Goal: Information Seeking & Learning: Learn about a topic

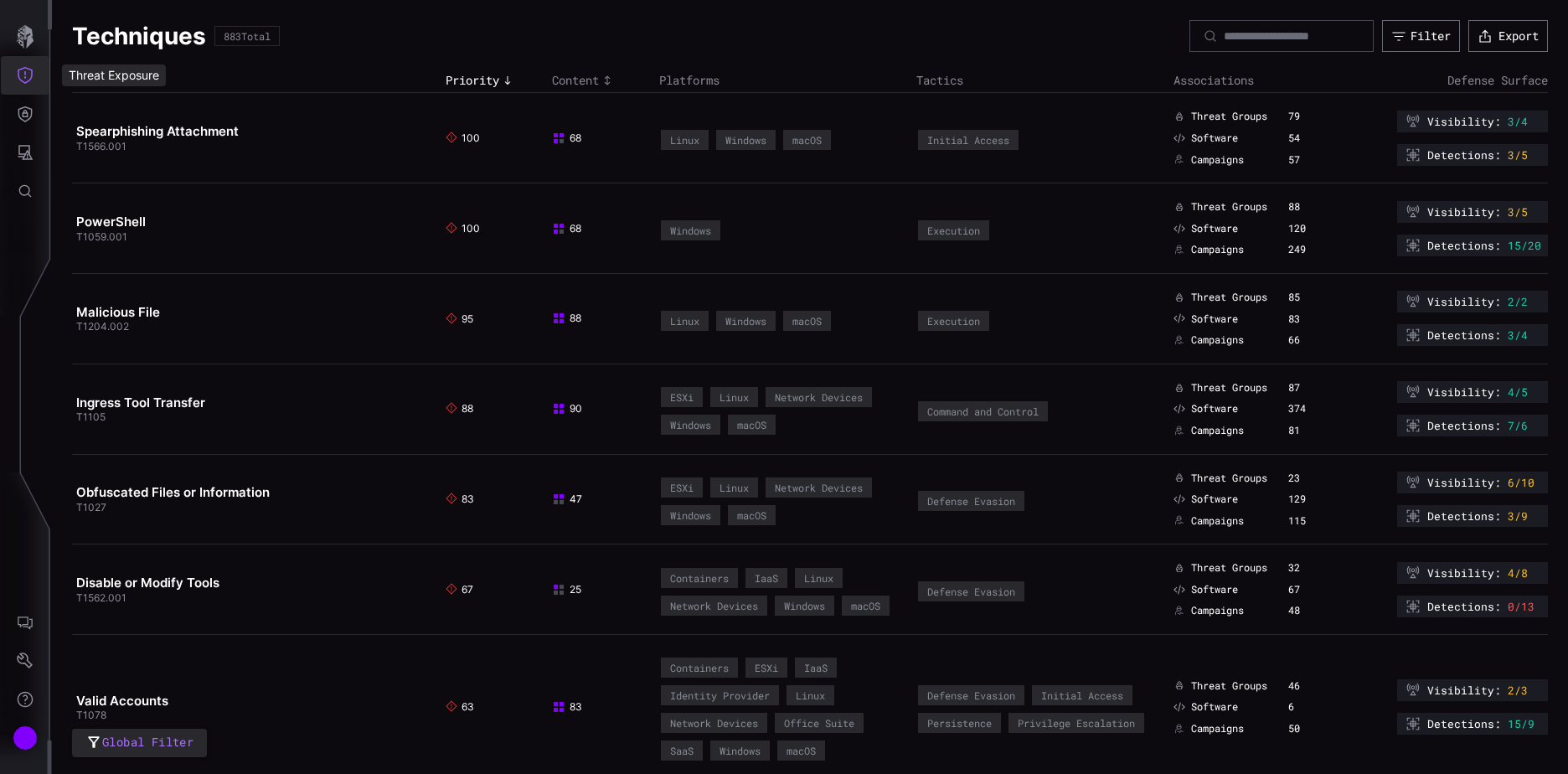
click at [29, 74] on icon "Threat Exposure" at bounding box center [25, 75] width 17 height 17
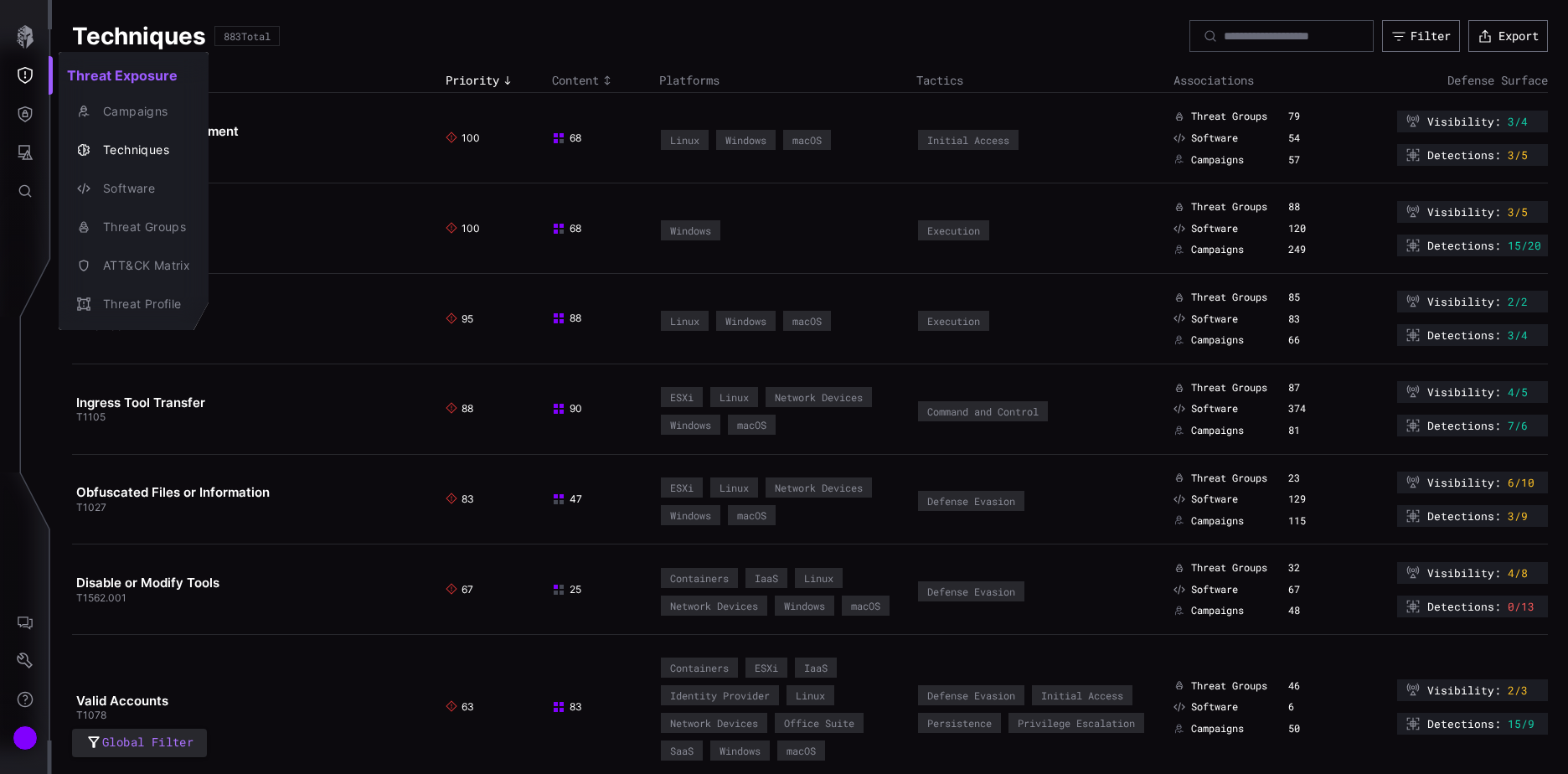
click at [341, 152] on div at bounding box center [784, 387] width 1568 height 774
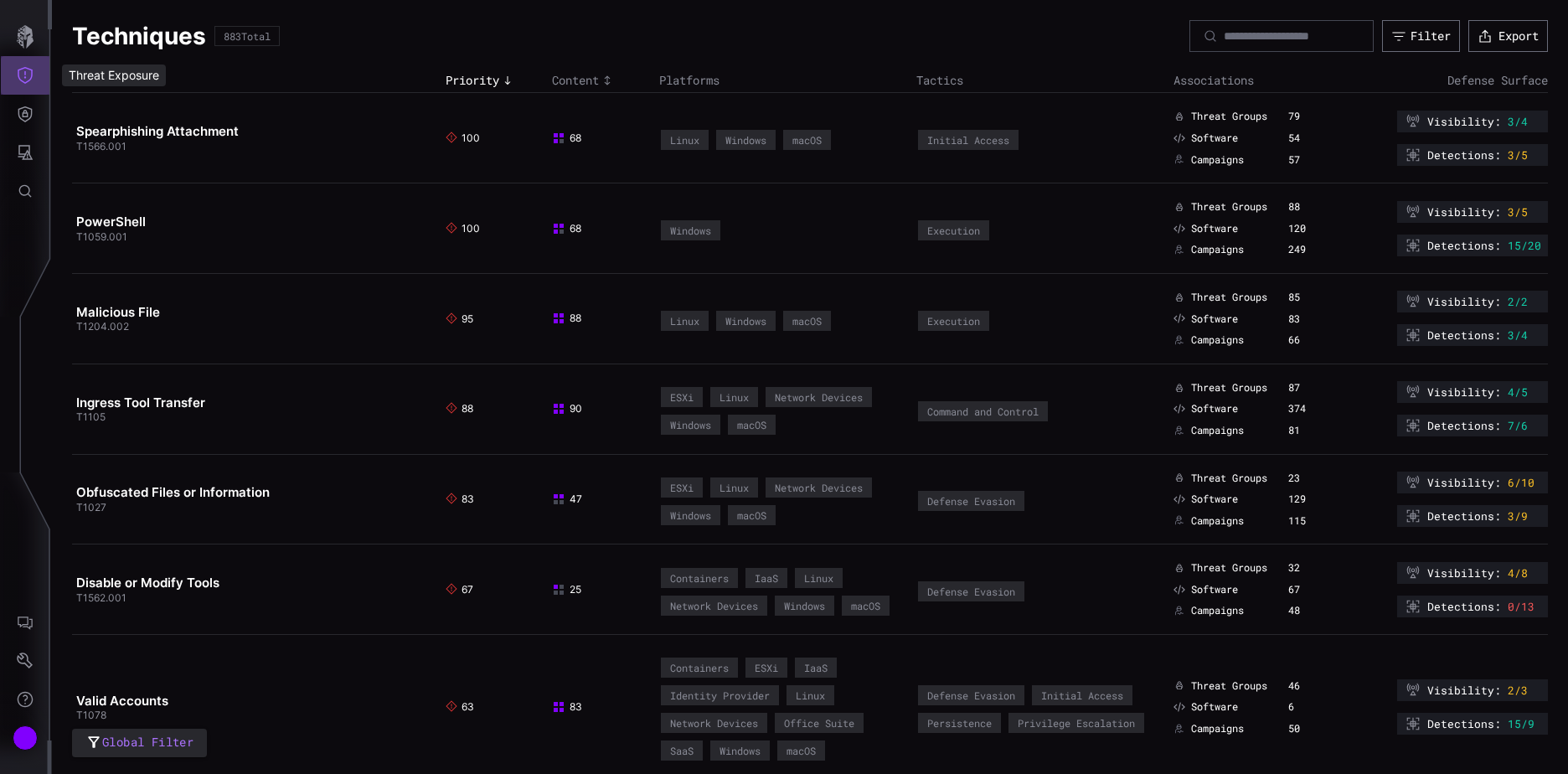
click at [24, 72] on icon "Threat Exposure" at bounding box center [25, 75] width 17 height 17
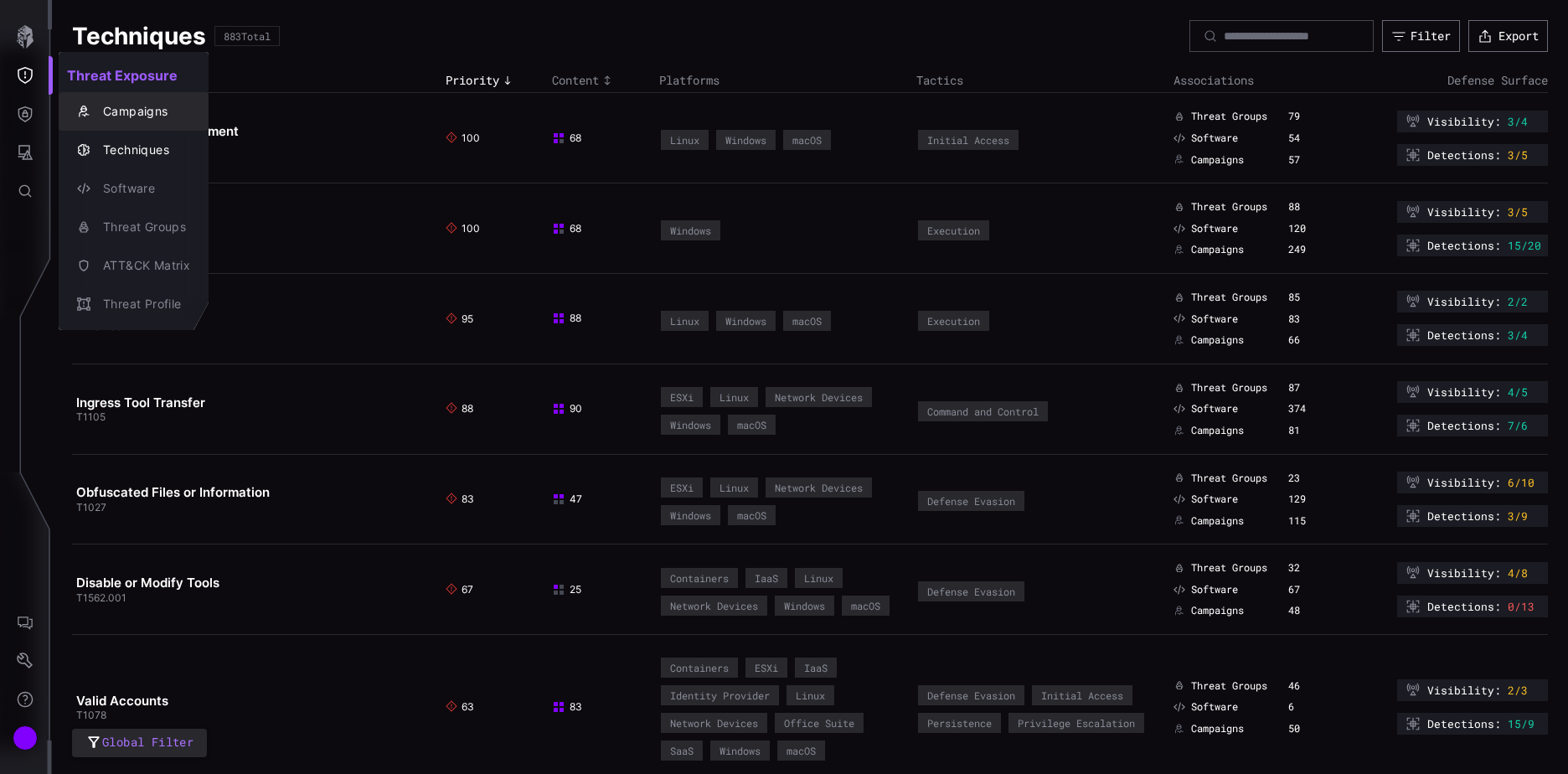
click at [119, 102] on div "Campaigns" at bounding box center [143, 112] width 96 height 21
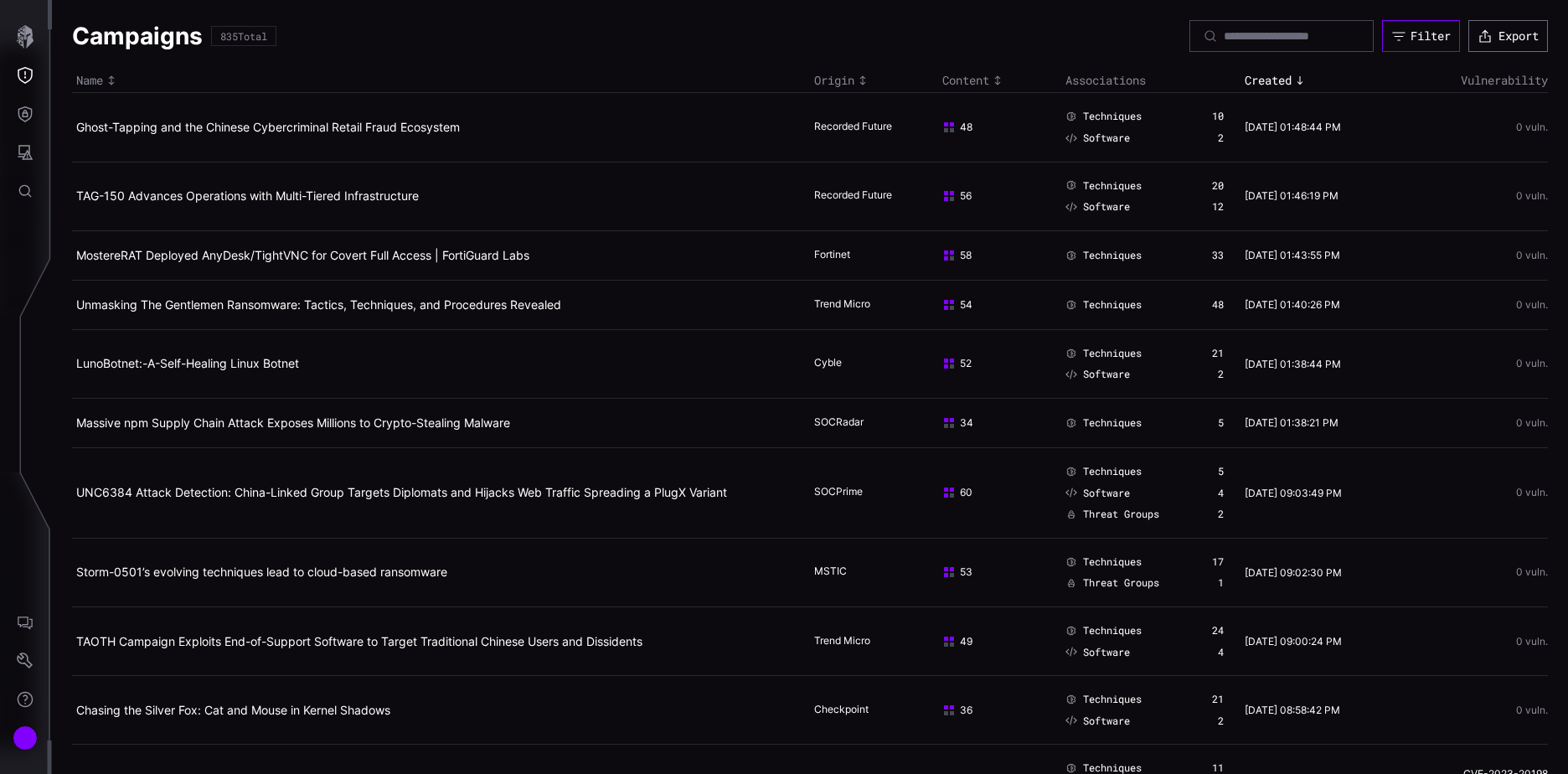
click at [1410, 39] on div "Filter" at bounding box center [1430, 36] width 40 height 15
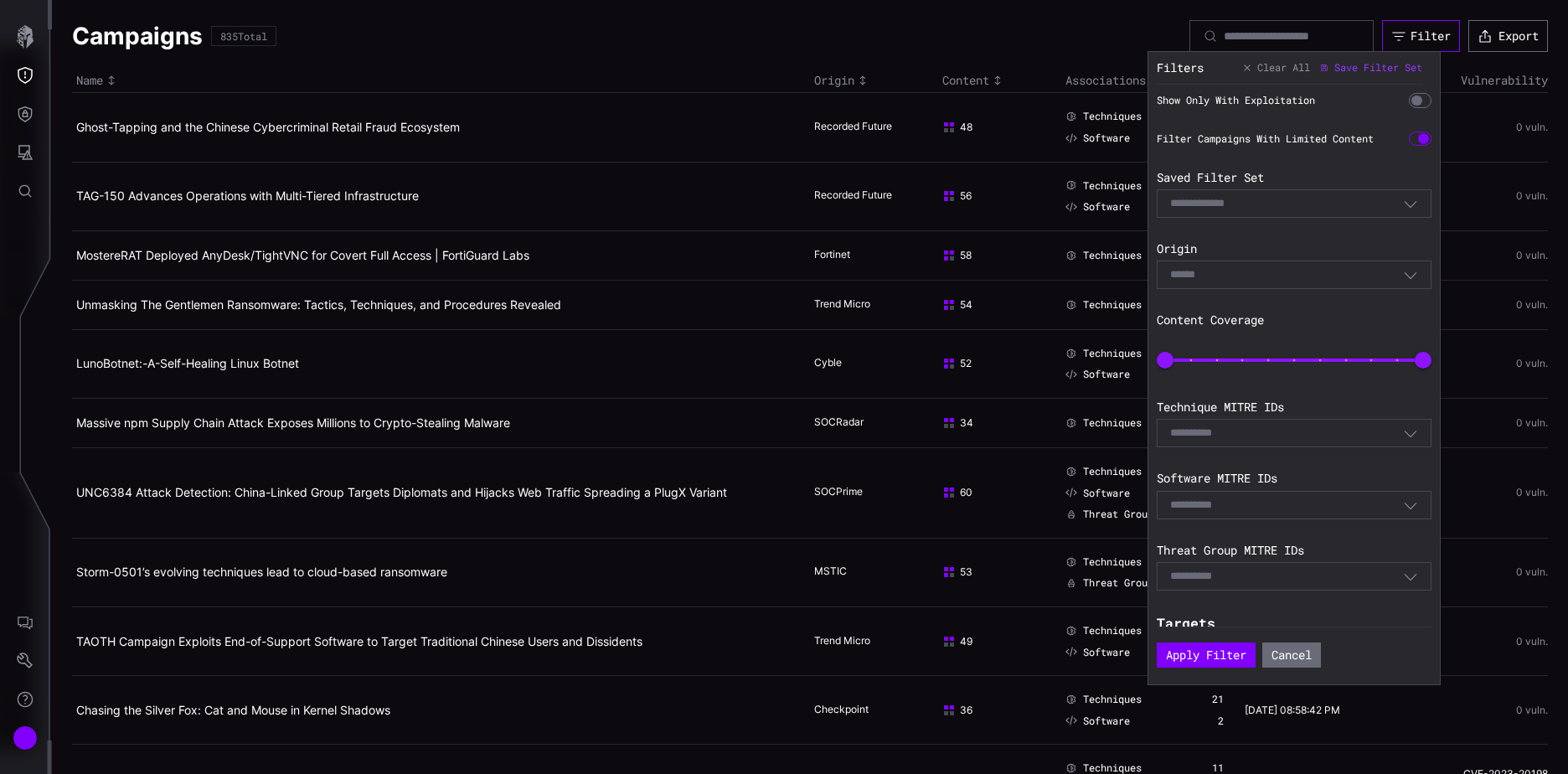
scroll to position [196, 0]
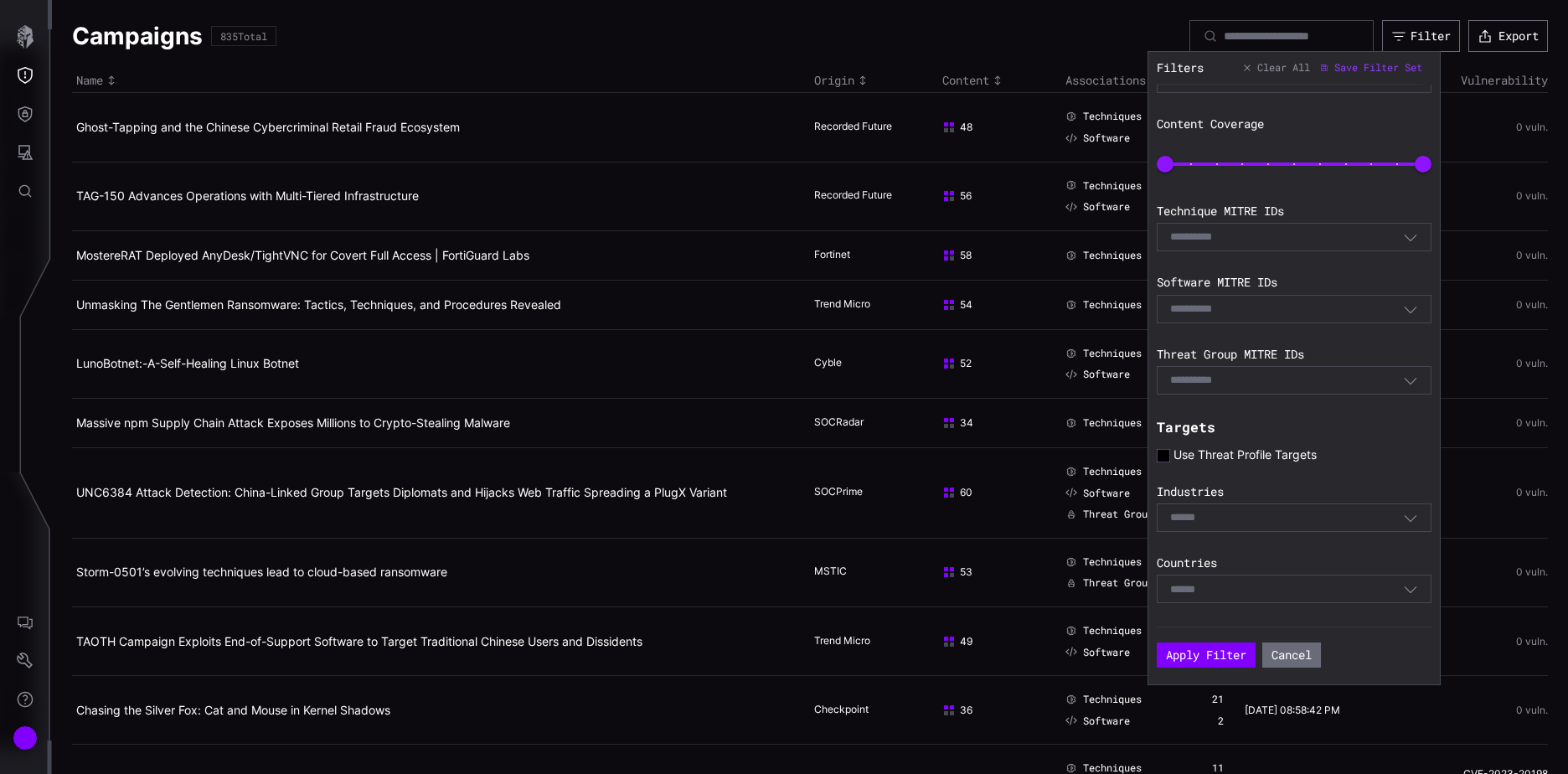
click at [1165, 456] on icon at bounding box center [1163, 456] width 13 height 13
click at [1207, 652] on button "Apply Filter" at bounding box center [1206, 656] width 89 height 23
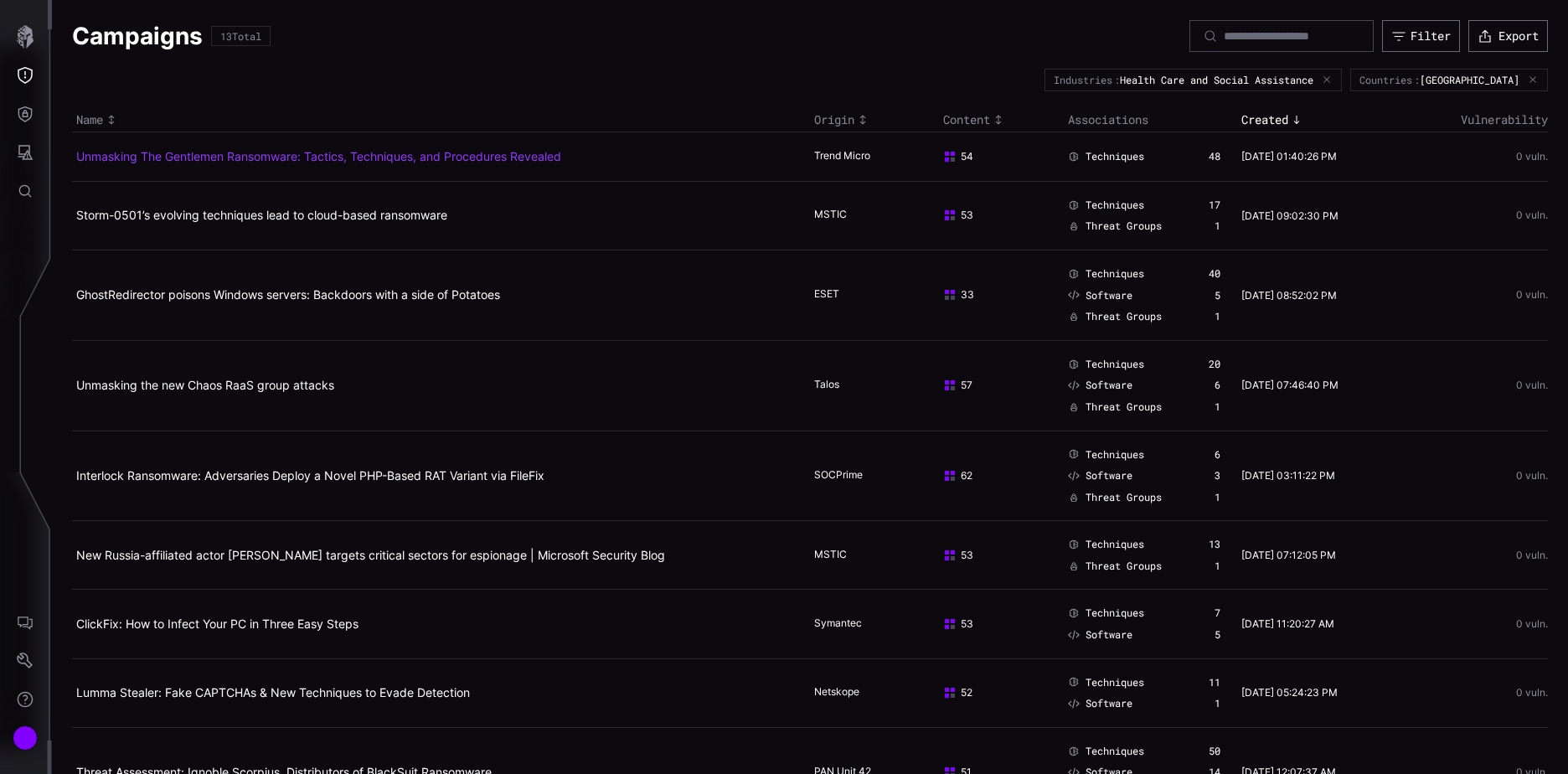
click at [283, 157] on link "Unmasking The Gentlemen Ransomware: Tactics, Techniques, and Procedures Revealed" at bounding box center [318, 156] width 484 height 14
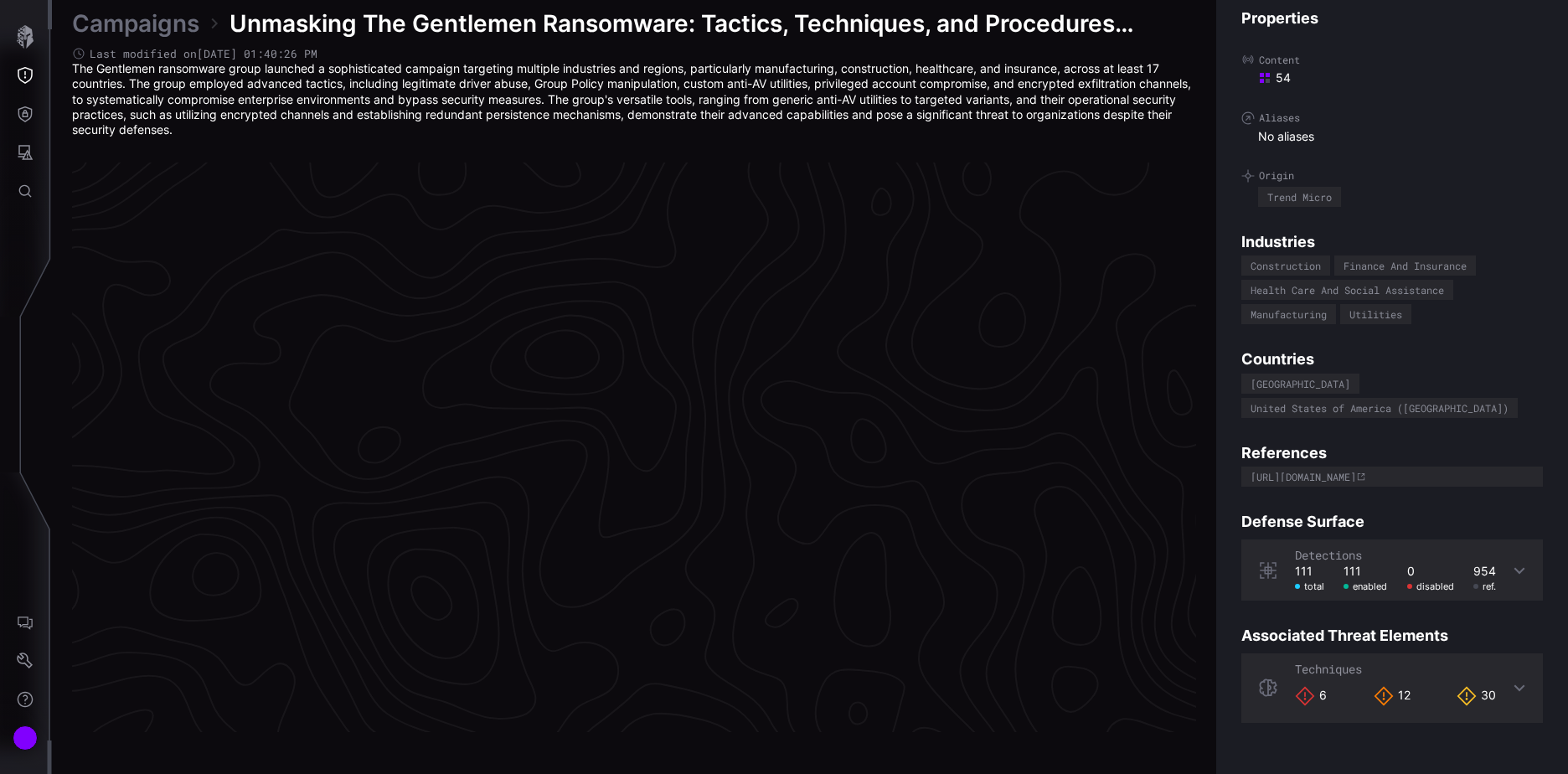
scroll to position [3492, 701]
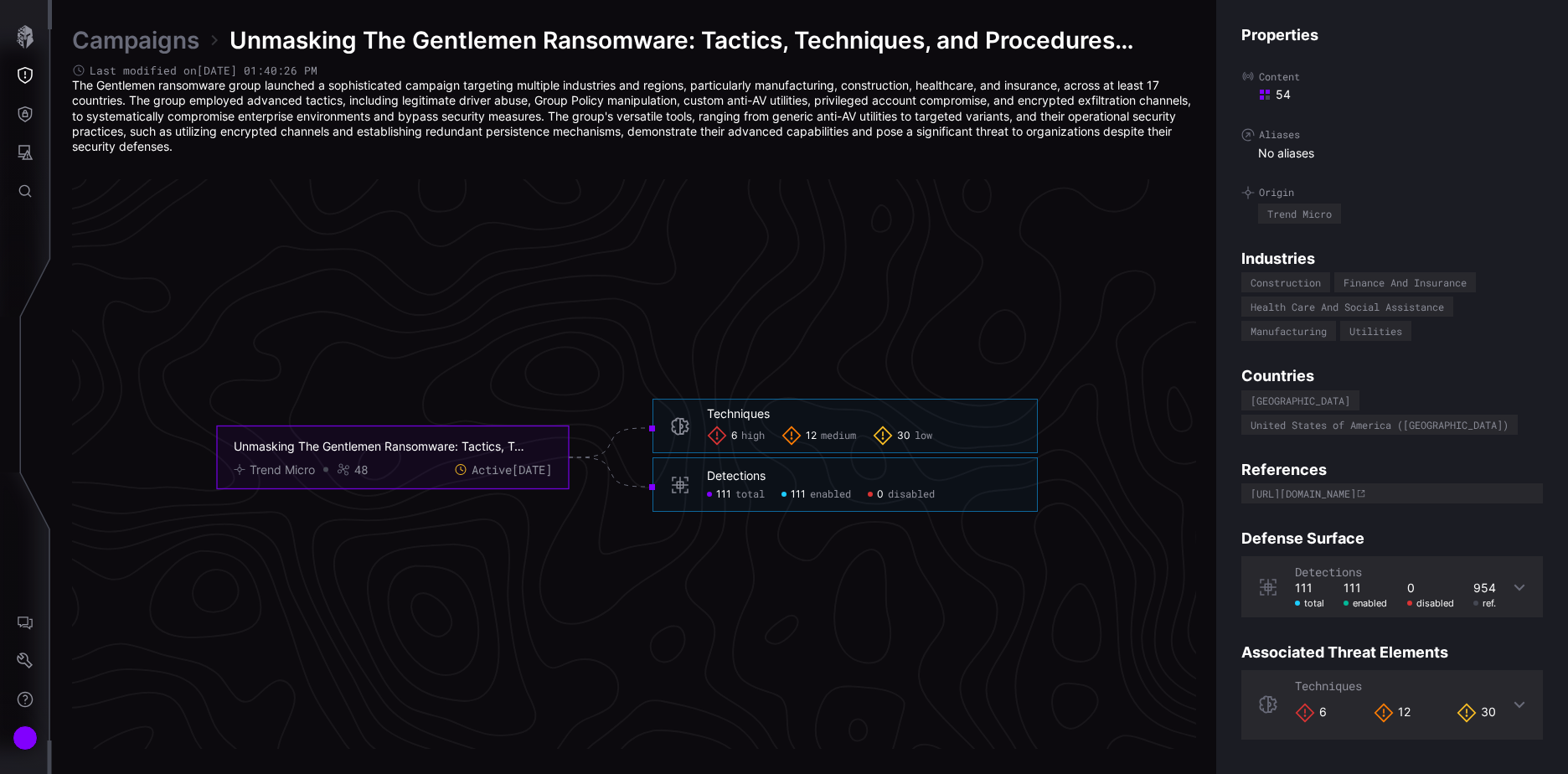
click at [1513, 580] on icon at bounding box center [1519, 587] width 13 height 13
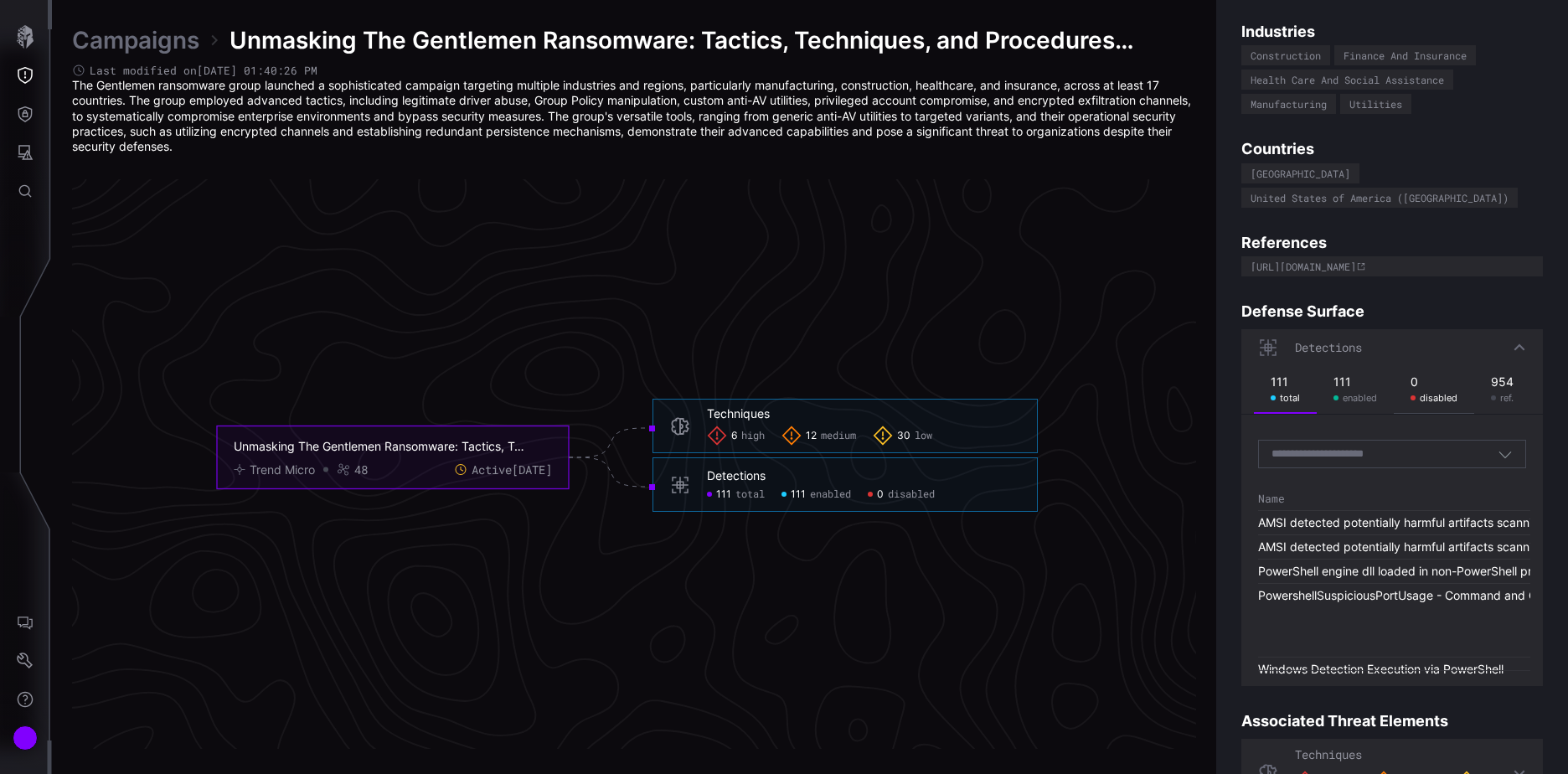
scroll to position [252, 0]
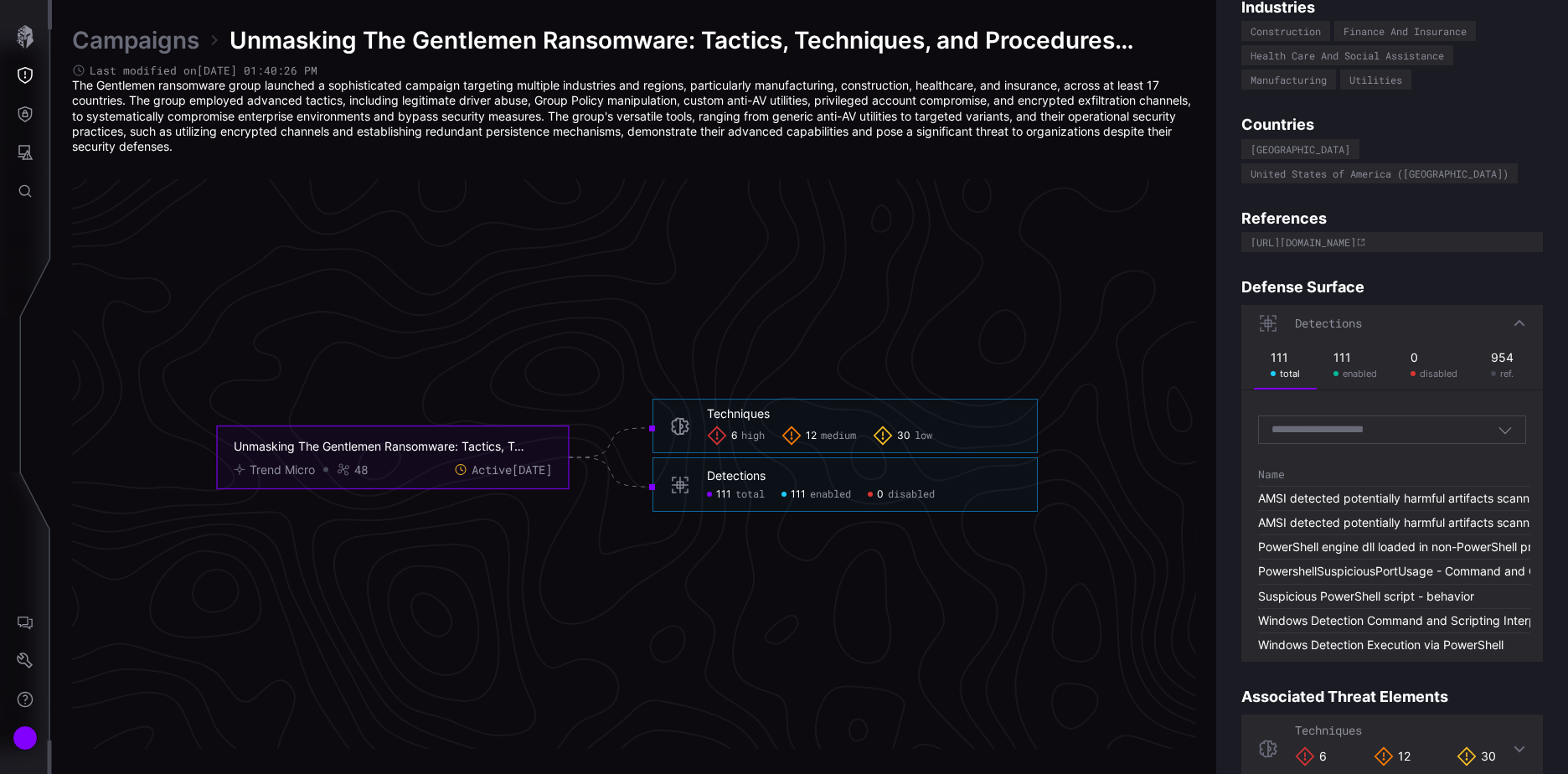
click at [1499, 427] on icon "button" at bounding box center [1505, 430] width 12 height 7
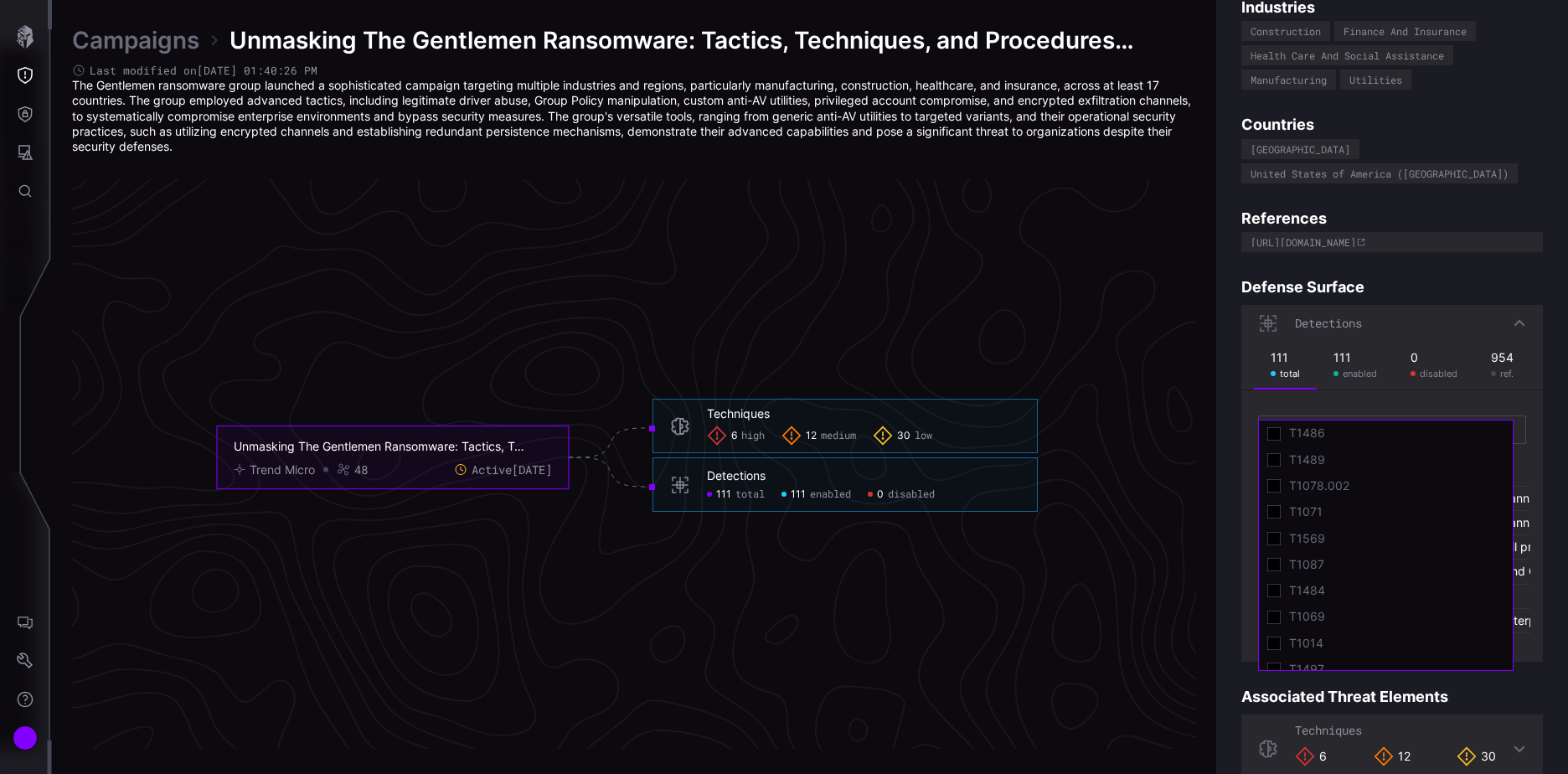
scroll to position [826, 0]
click at [1275, 469] on icon at bounding box center [1274, 472] width 13 height 13
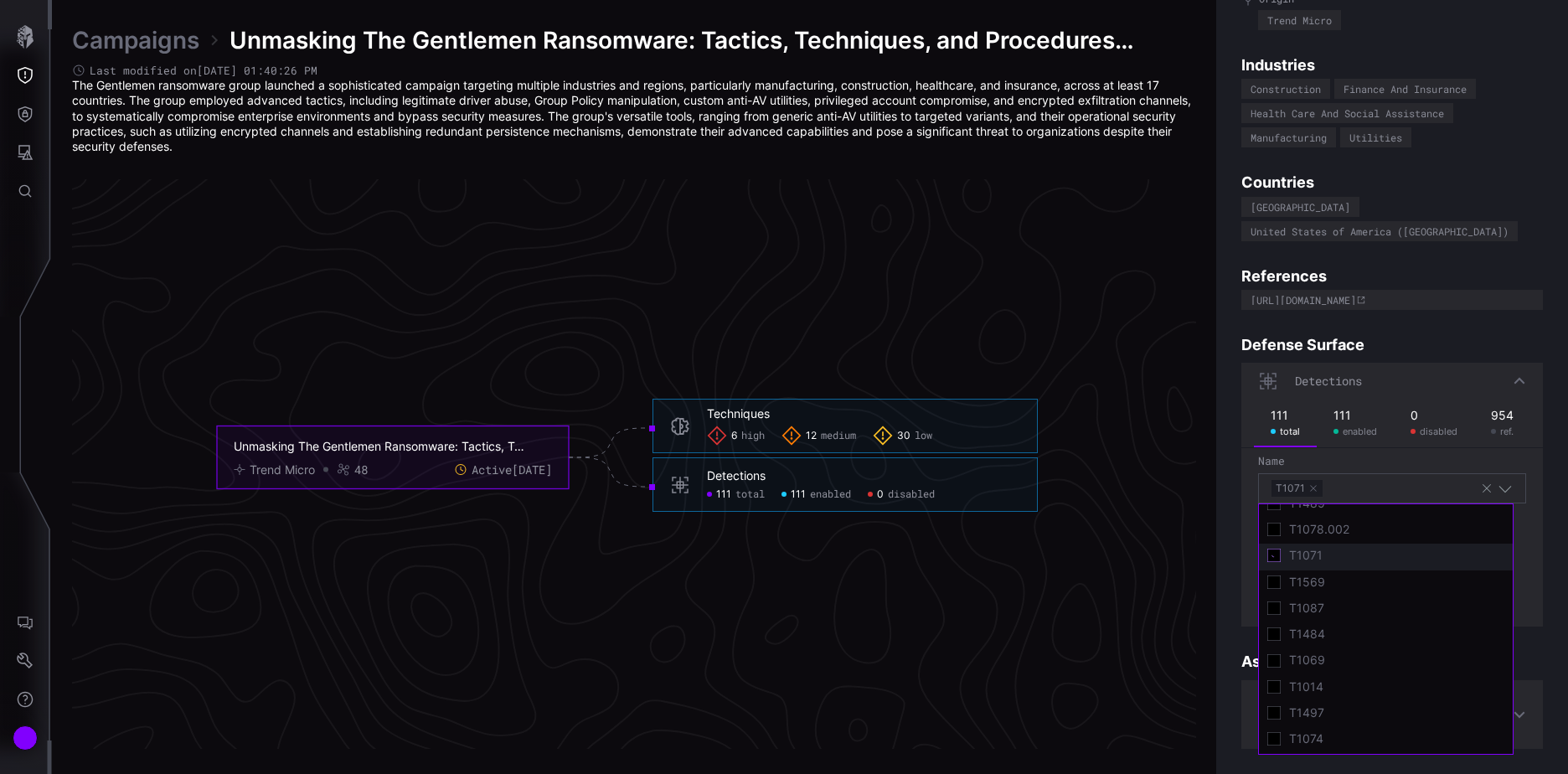
scroll to position [169, 0]
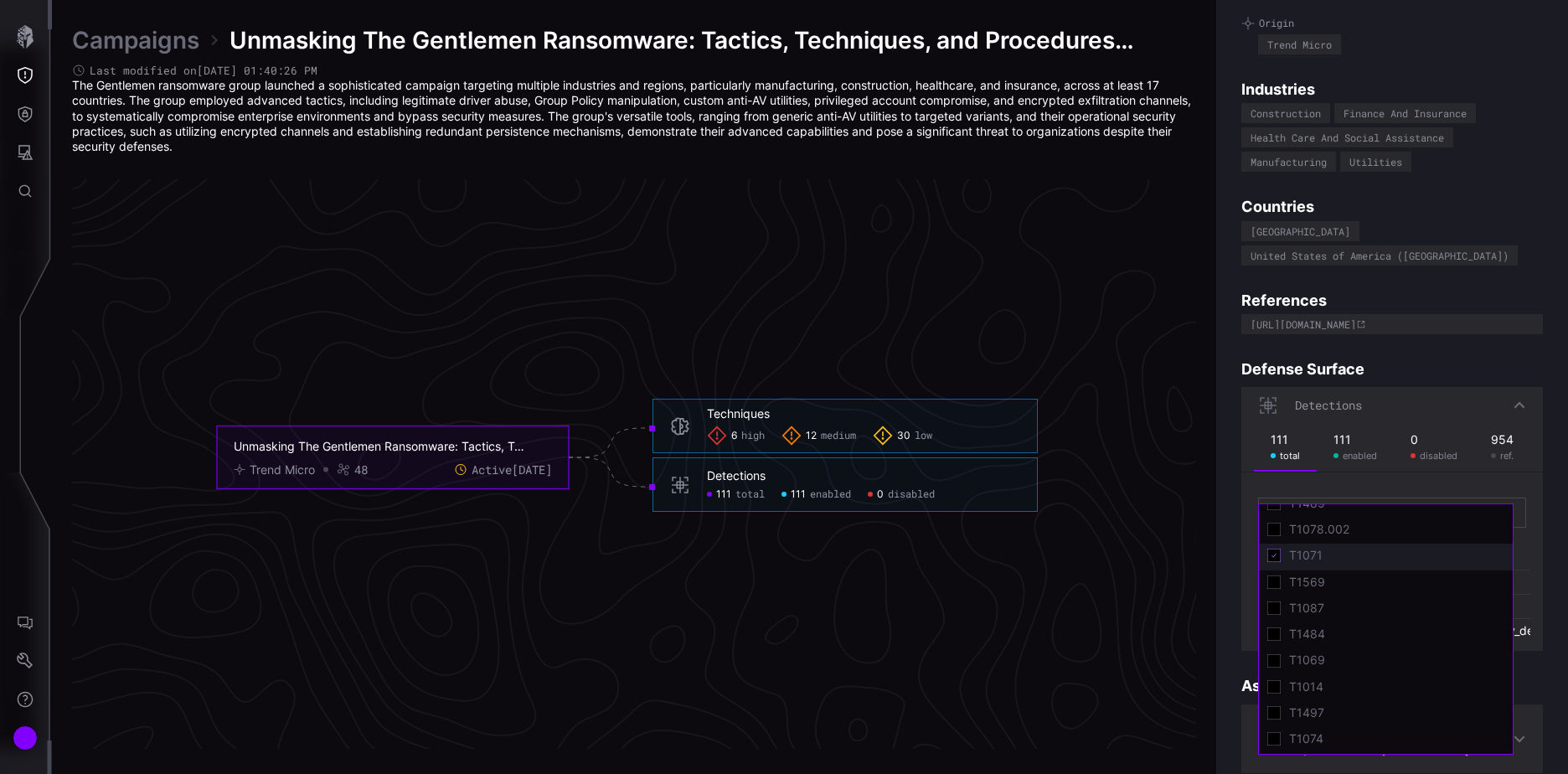
click at [1314, 508] on button "button" at bounding box center [1313, 513] width 10 height 10
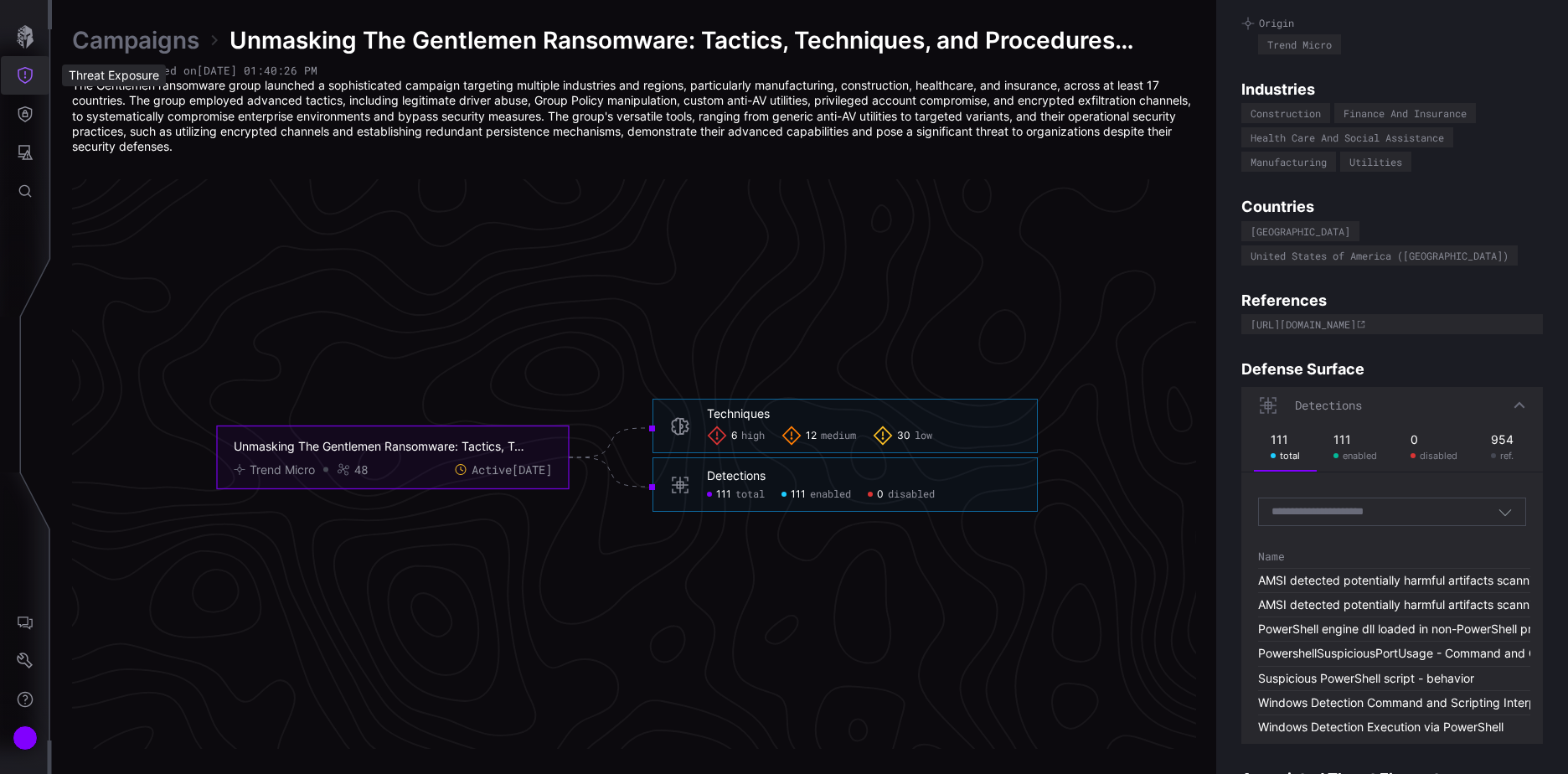
click at [25, 73] on icon "Threat Exposure" at bounding box center [25, 75] width 15 height 17
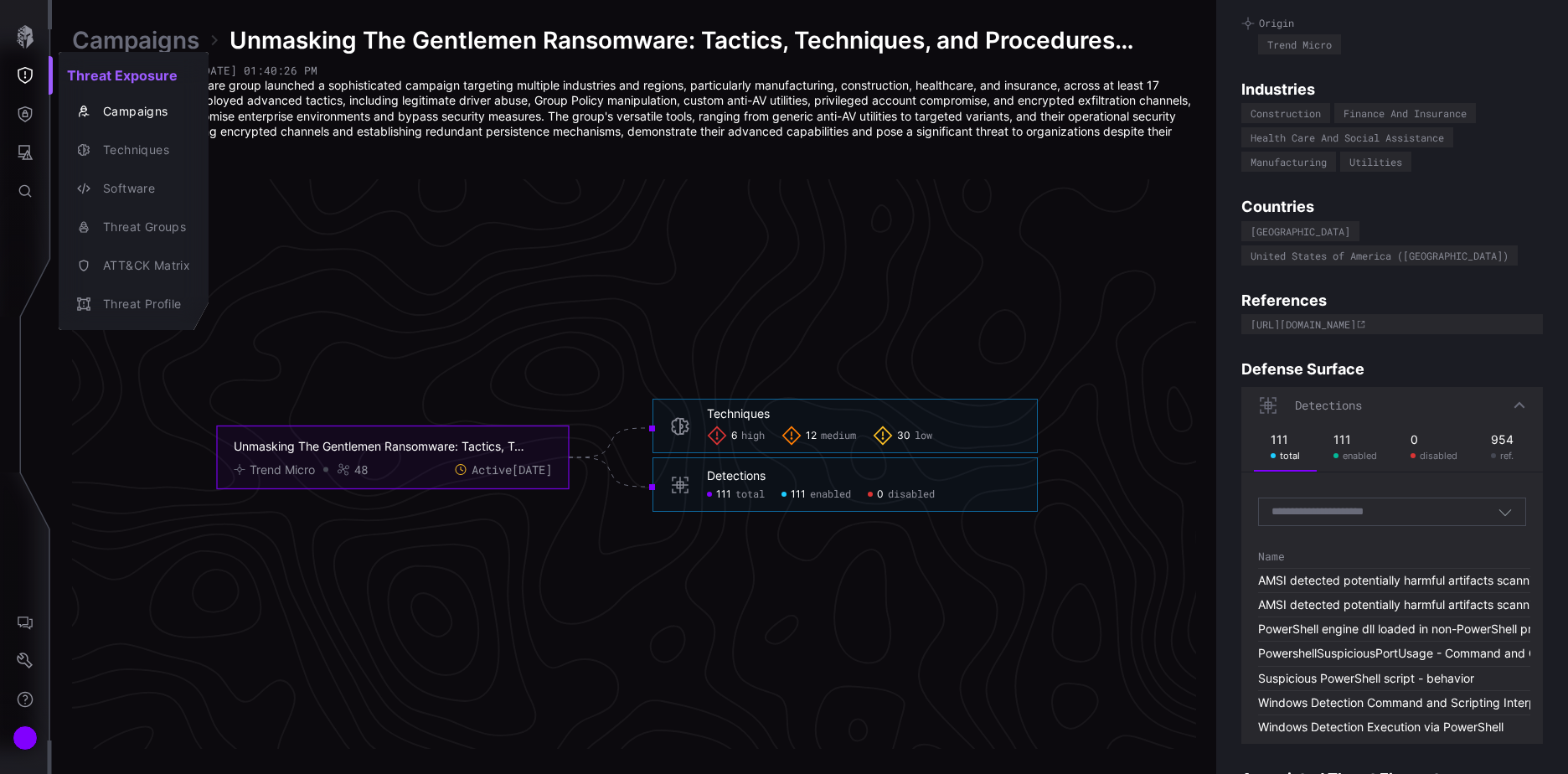
click at [1314, 486] on div at bounding box center [784, 387] width 1568 height 774
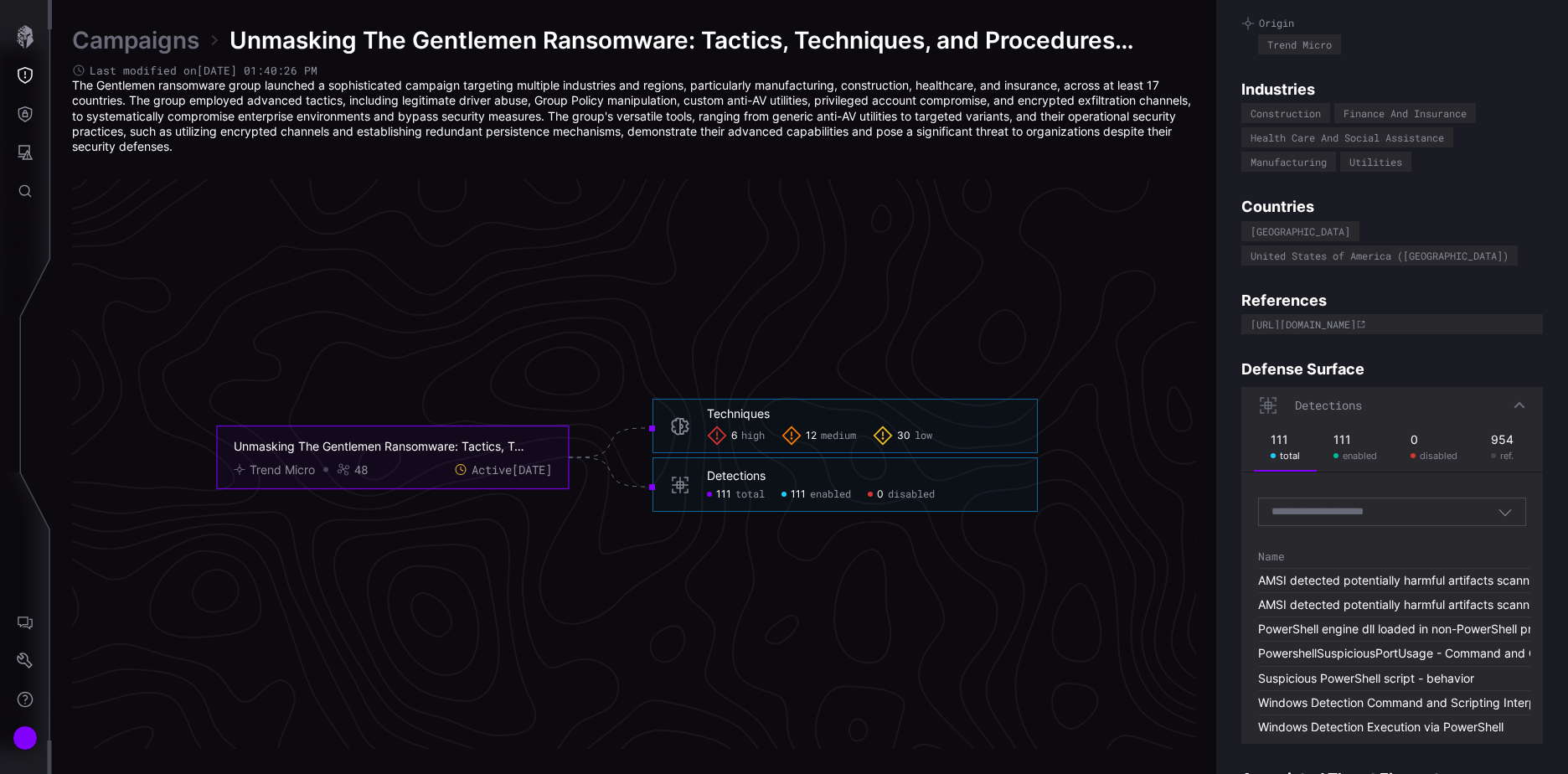
click at [1430, 504] on div "Search by Technique(s)" at bounding box center [1384, 512] width 226 height 15
click at [23, 84] on button "Threat Exposure" at bounding box center [25, 75] width 49 height 39
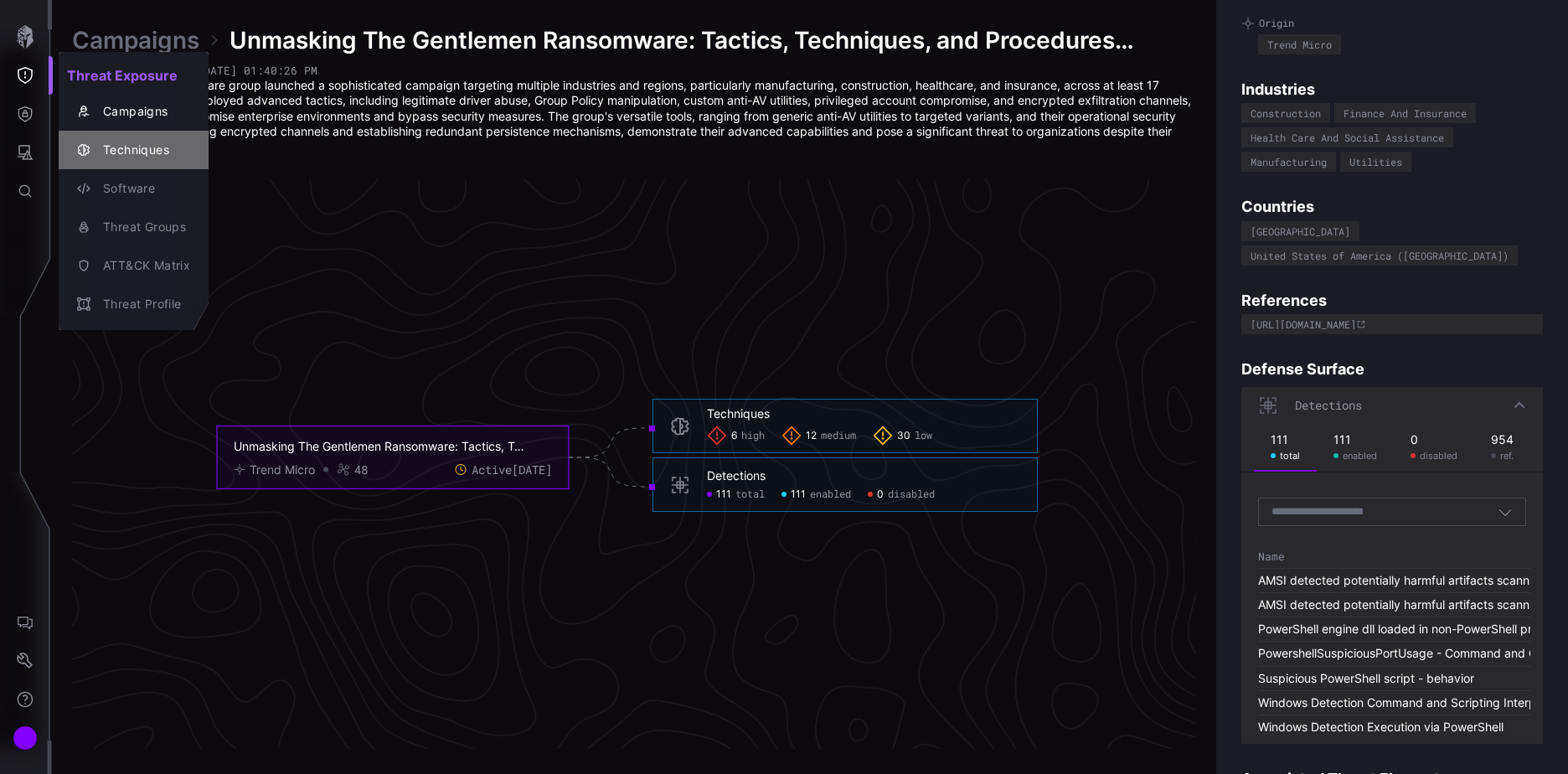
click at [121, 152] on div "Techniques" at bounding box center [143, 150] width 96 height 21
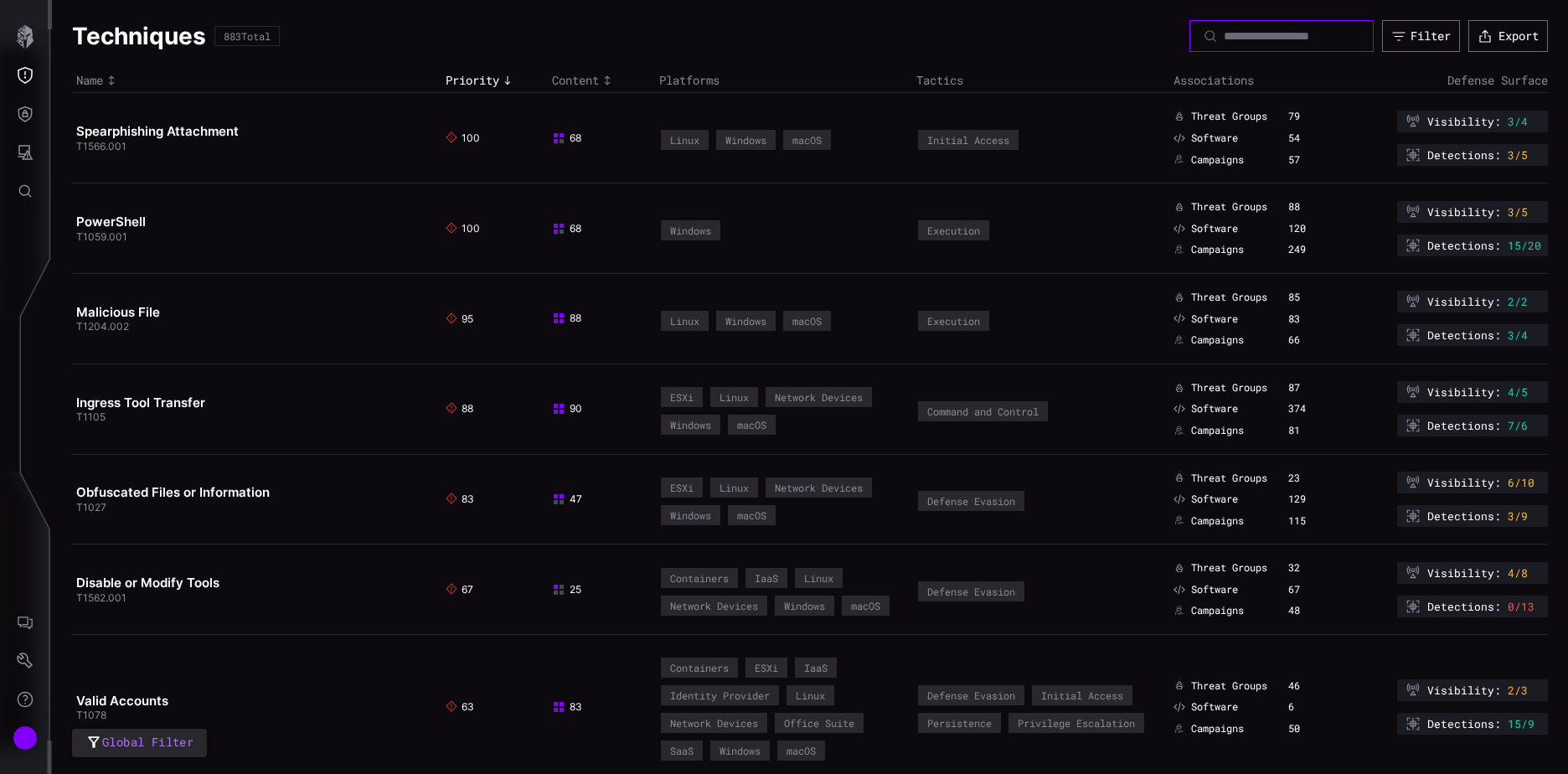
click at [1223, 34] on input at bounding box center [1282, 36] width 117 height 15
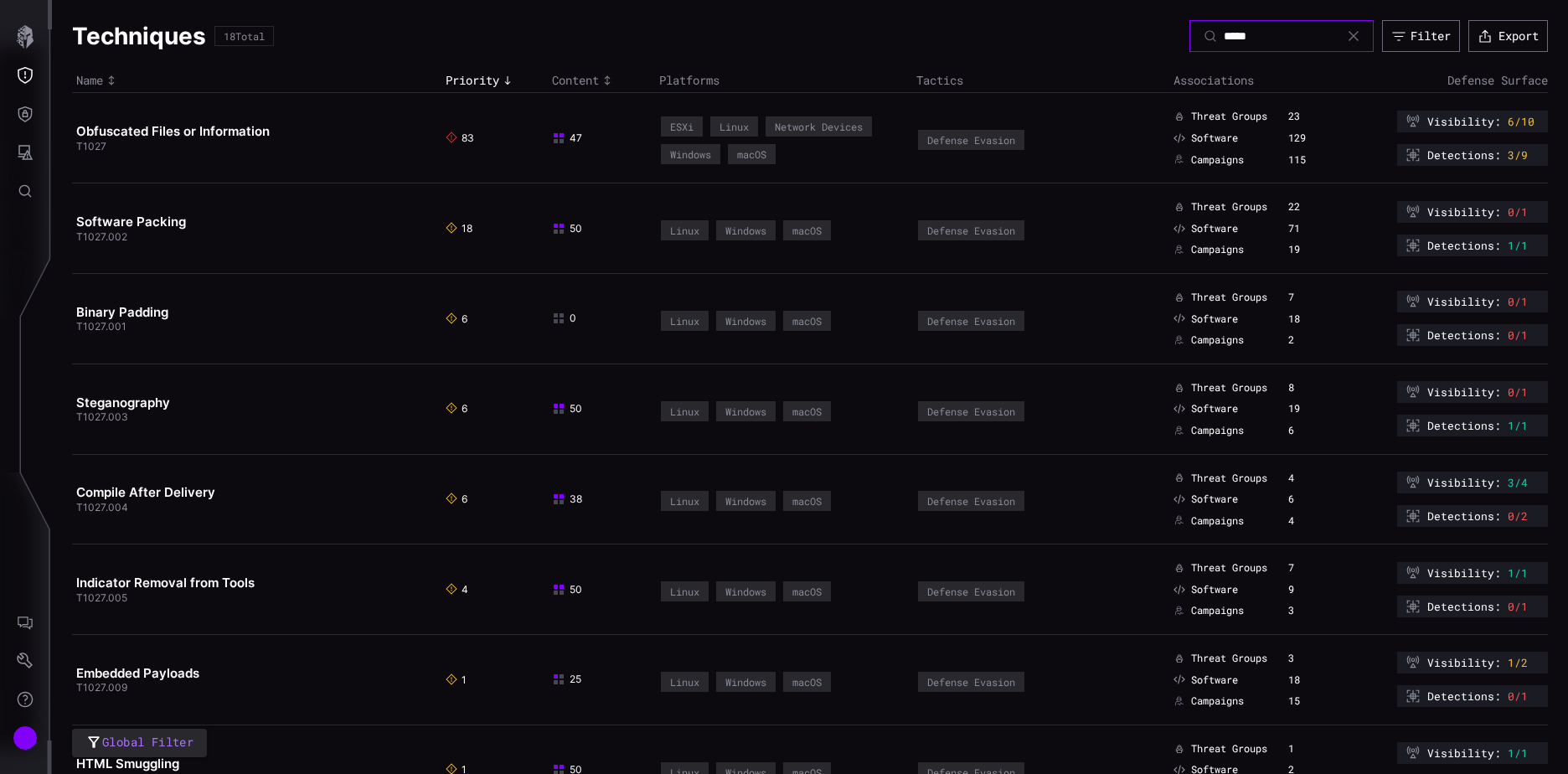
type input "*****"
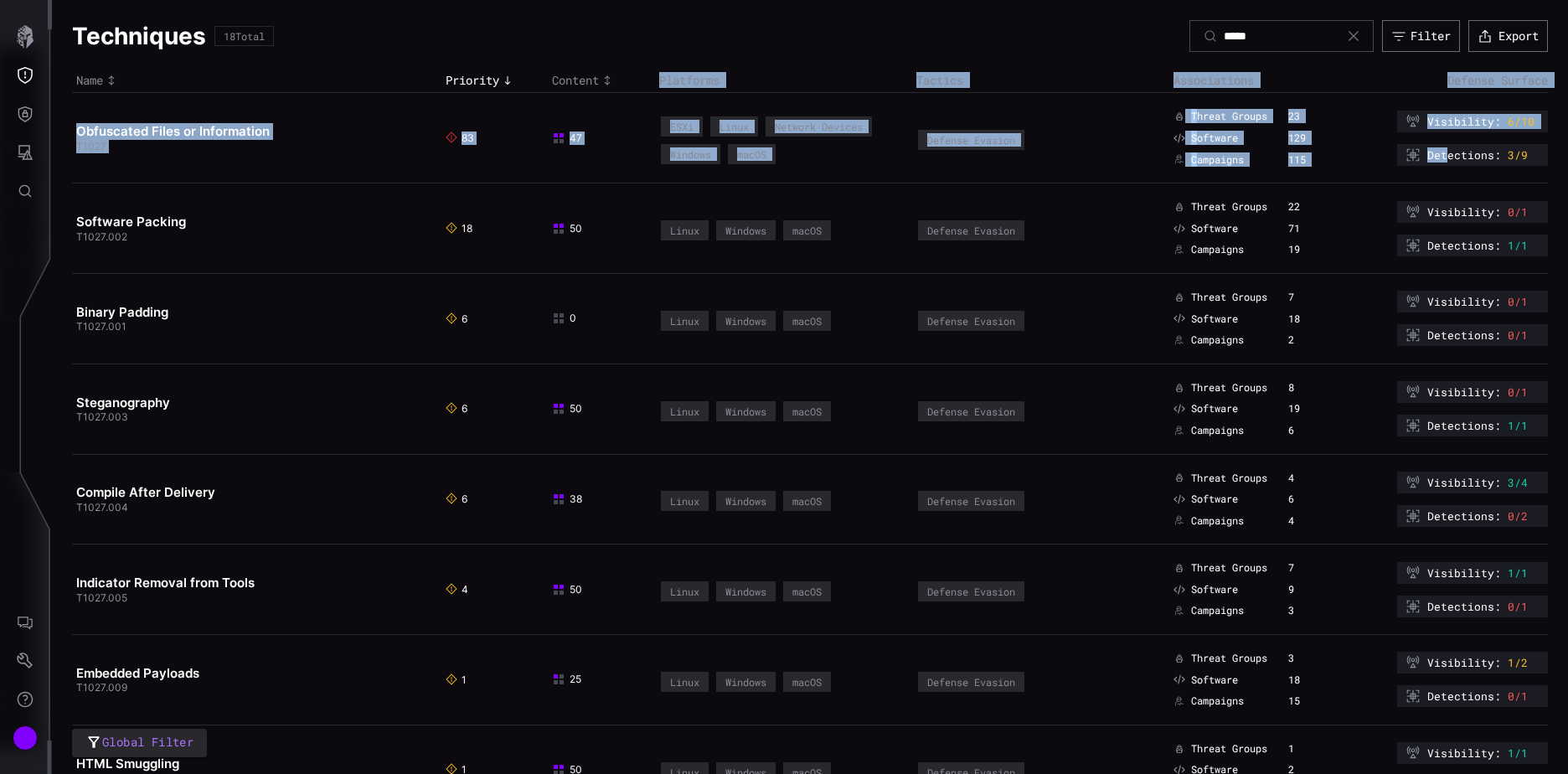
drag, startPoint x: 1433, startPoint y: 156, endPoint x: 1550, endPoint y: 159, distance: 117.0
drag, startPoint x: 1550, startPoint y: 159, endPoint x: 1521, endPoint y: 157, distance: 29.1
click at [1521, 157] on div "Detections : 3/9" at bounding box center [1472, 154] width 151 height 22
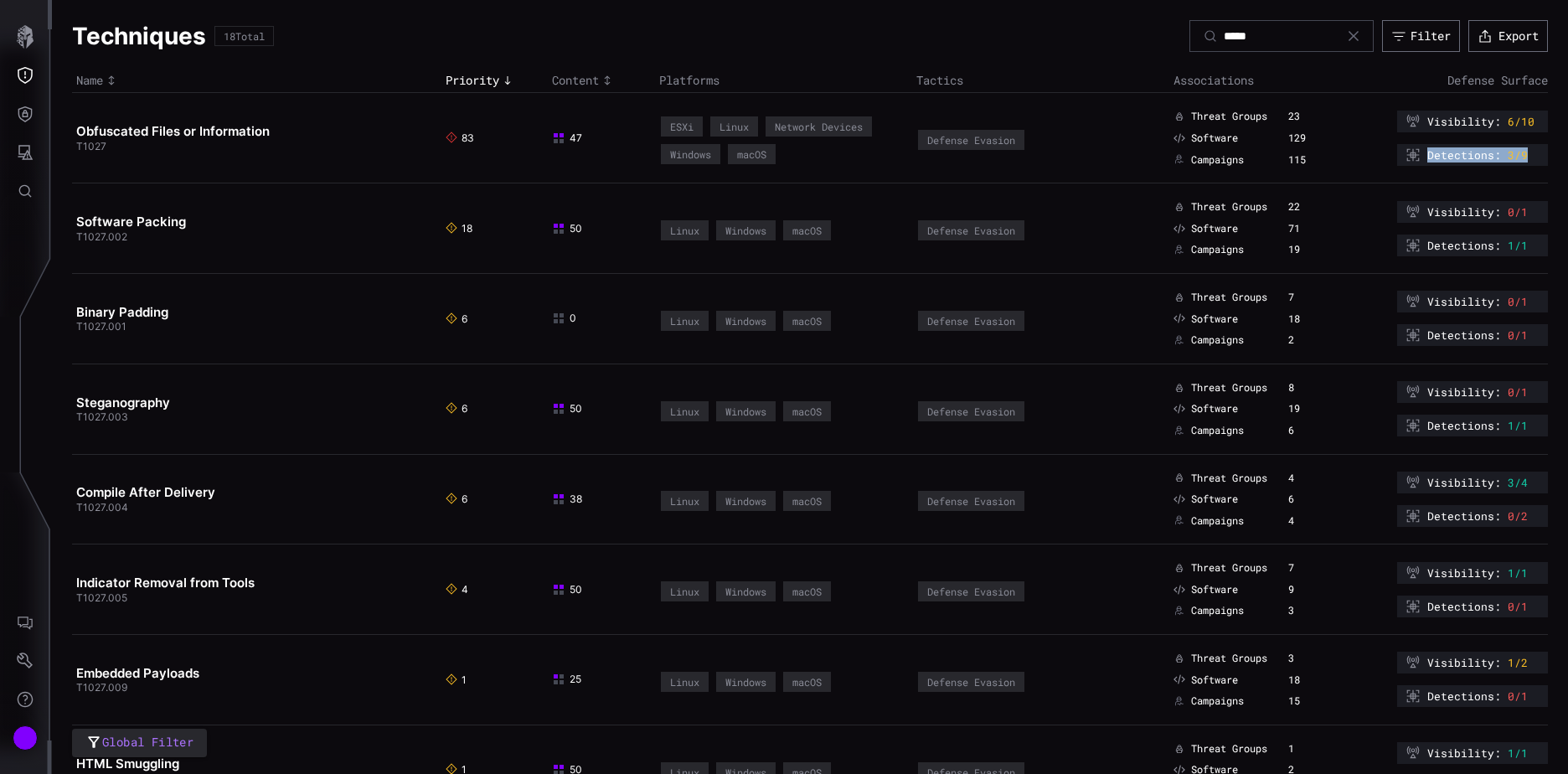
drag, startPoint x: 1510, startPoint y: 159, endPoint x: 1396, endPoint y: 158, distance: 114.0
click at [1397, 158] on div "Detections : 3/9" at bounding box center [1472, 154] width 151 height 22
click at [182, 130] on link "Obfuscated Files or Information" at bounding box center [173, 131] width 193 height 16
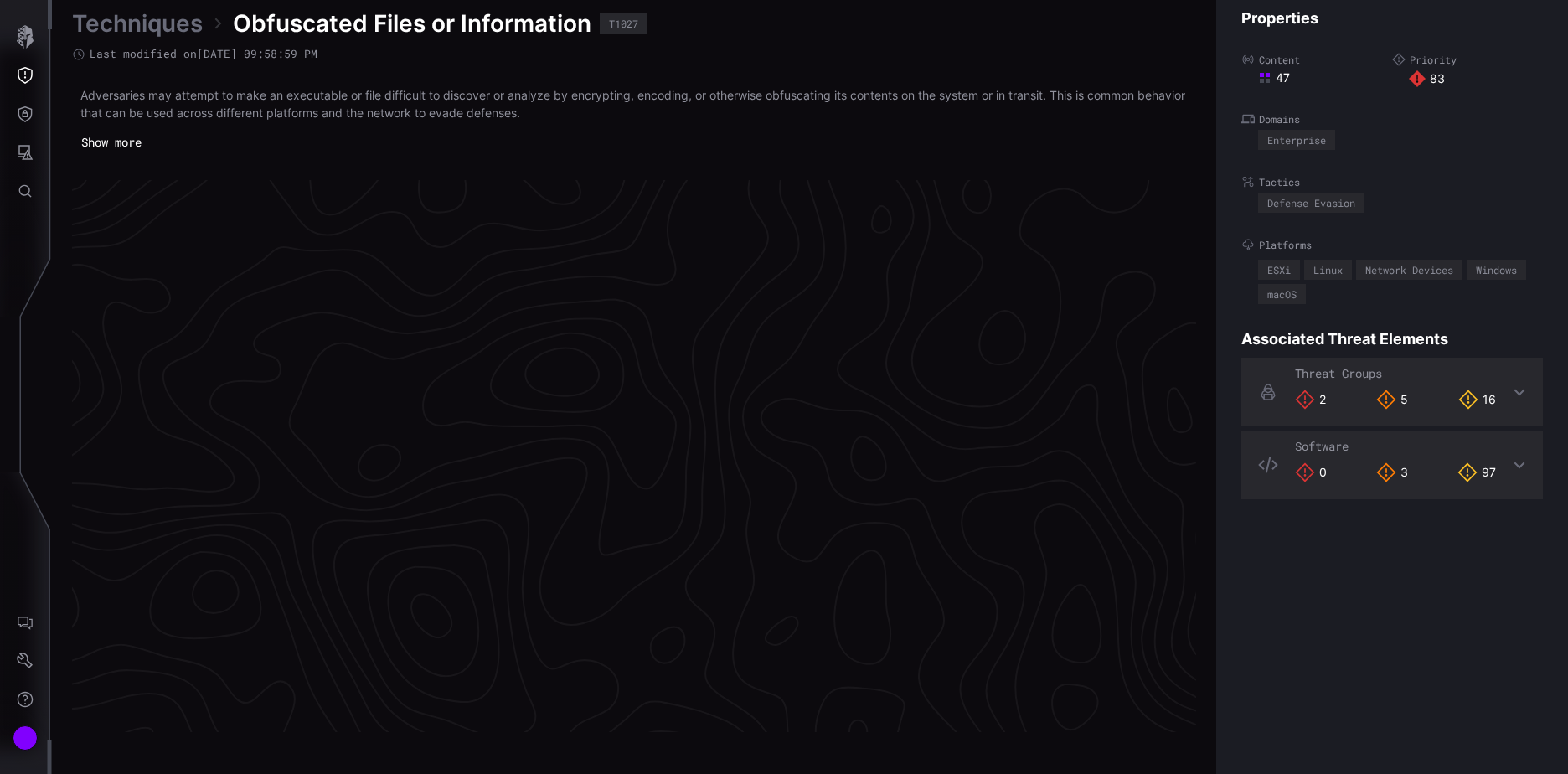
scroll to position [3501, 701]
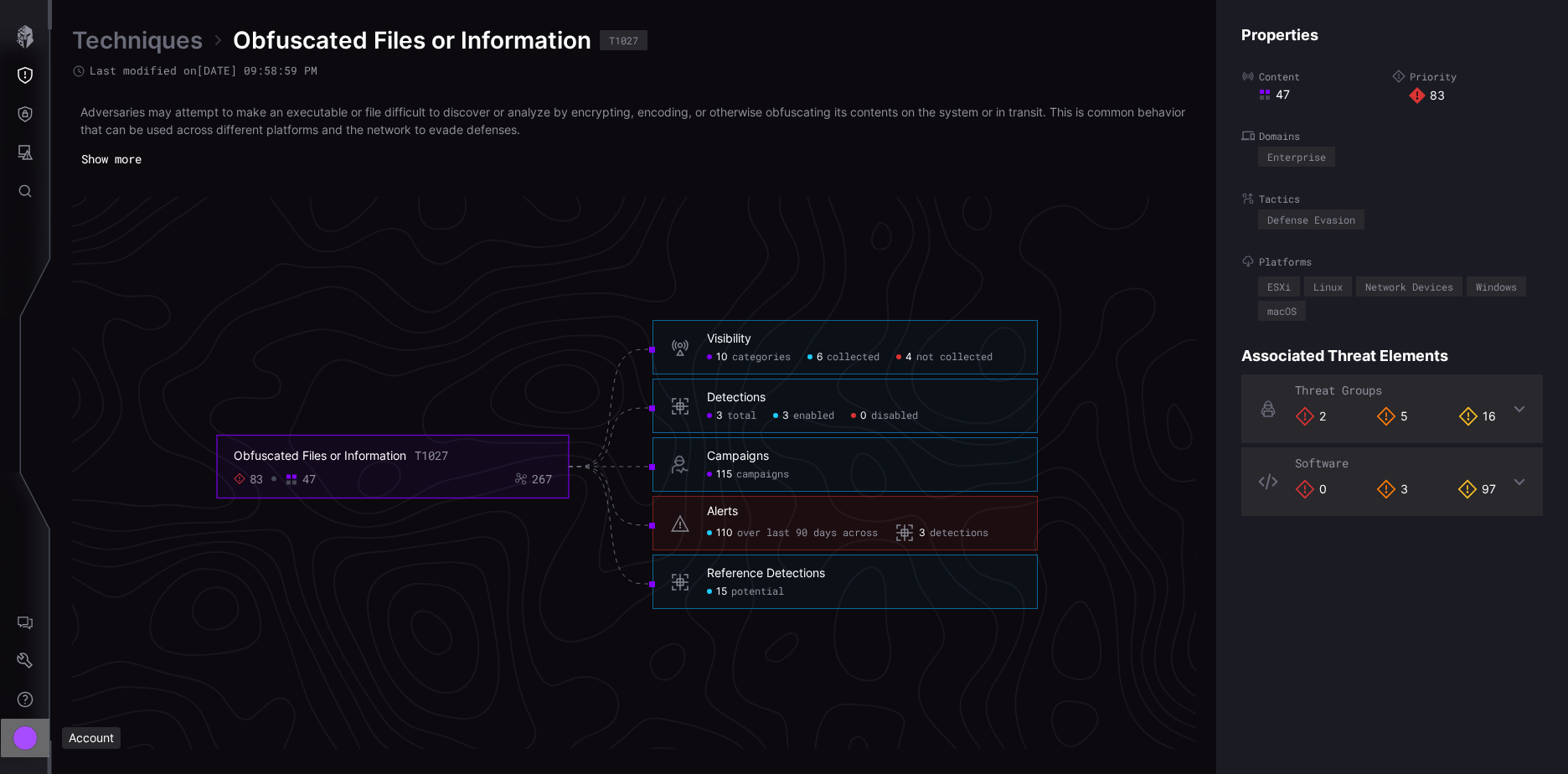
click at [19, 743] on div "Account" at bounding box center [24, 737] width 25 height 25
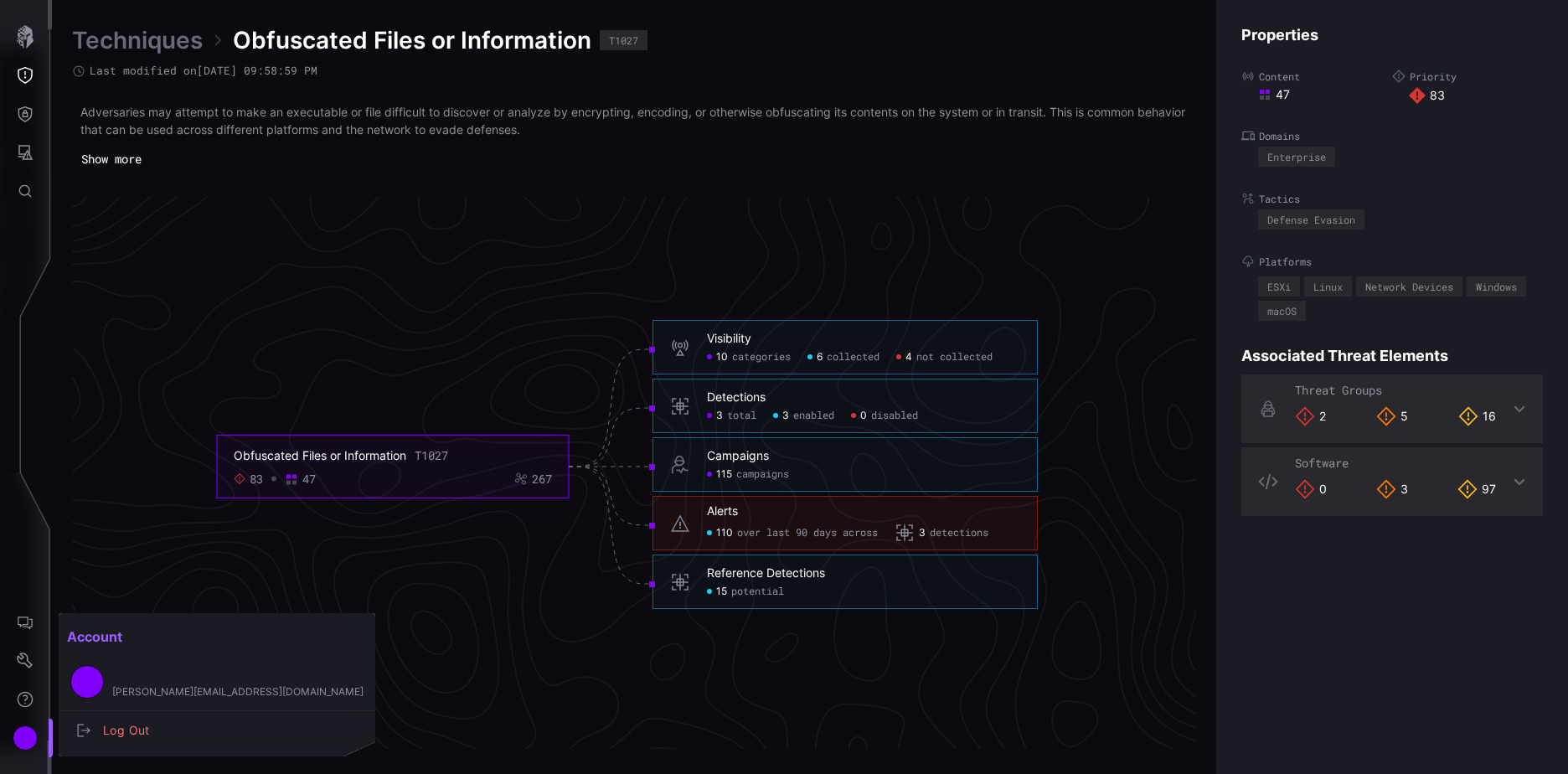
click at [104, 384] on div at bounding box center [784, 387] width 1568 height 774
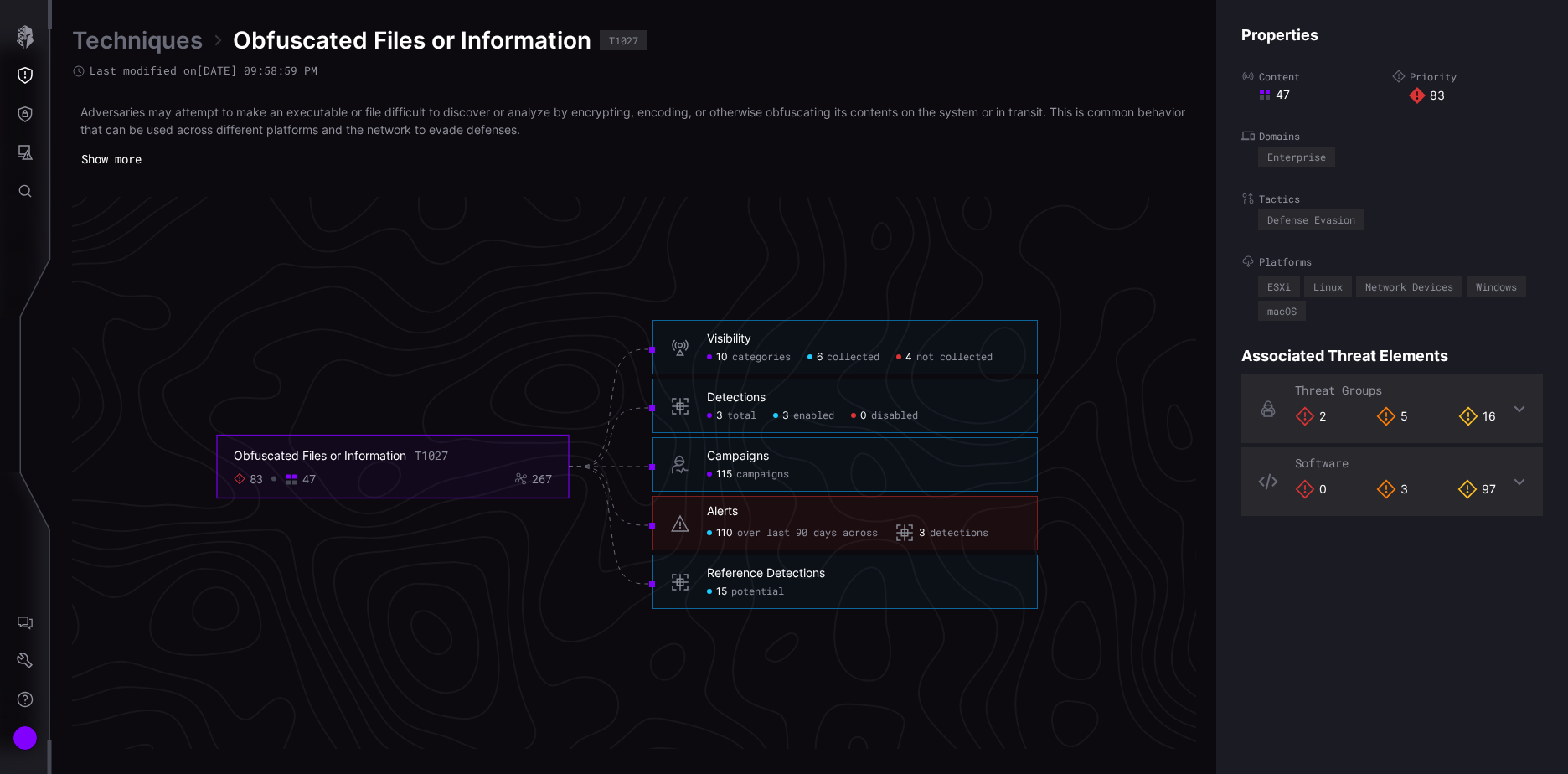
click at [137, 39] on link "Techniques" at bounding box center [137, 40] width 131 height 30
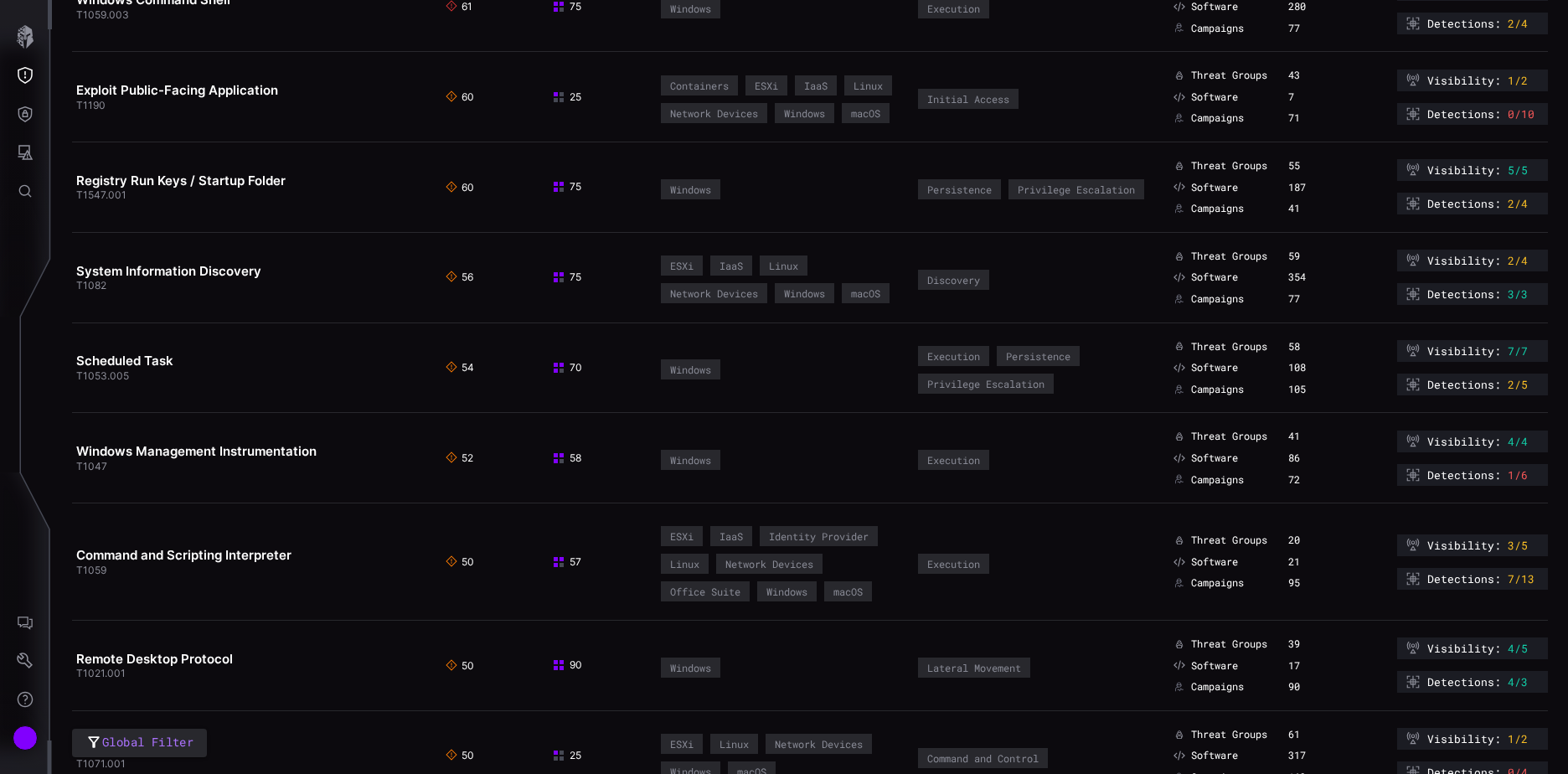
scroll to position [1509, 0]
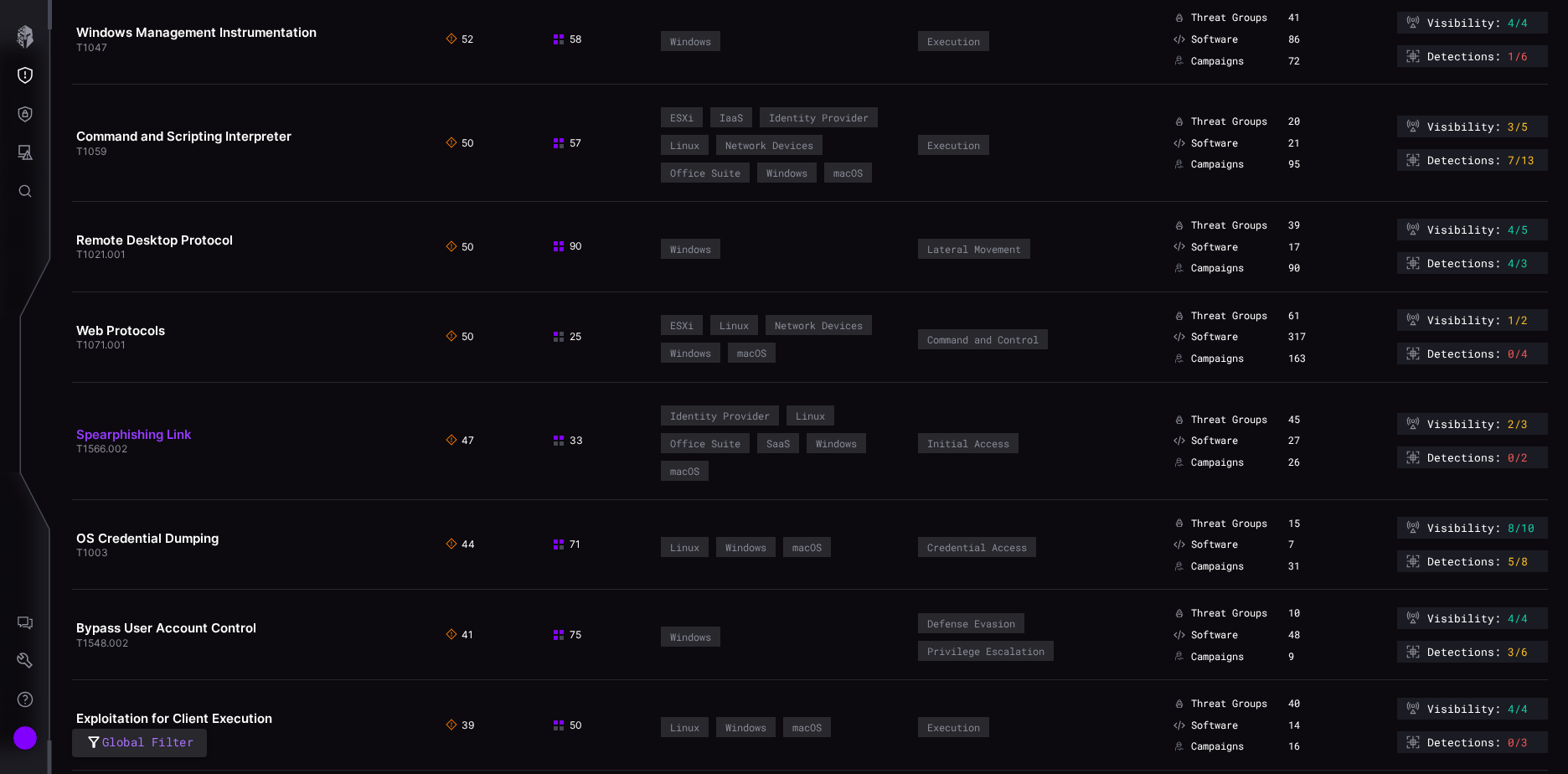
click at [157, 442] on link "Spearphishing Link" at bounding box center [133, 434] width 115 height 16
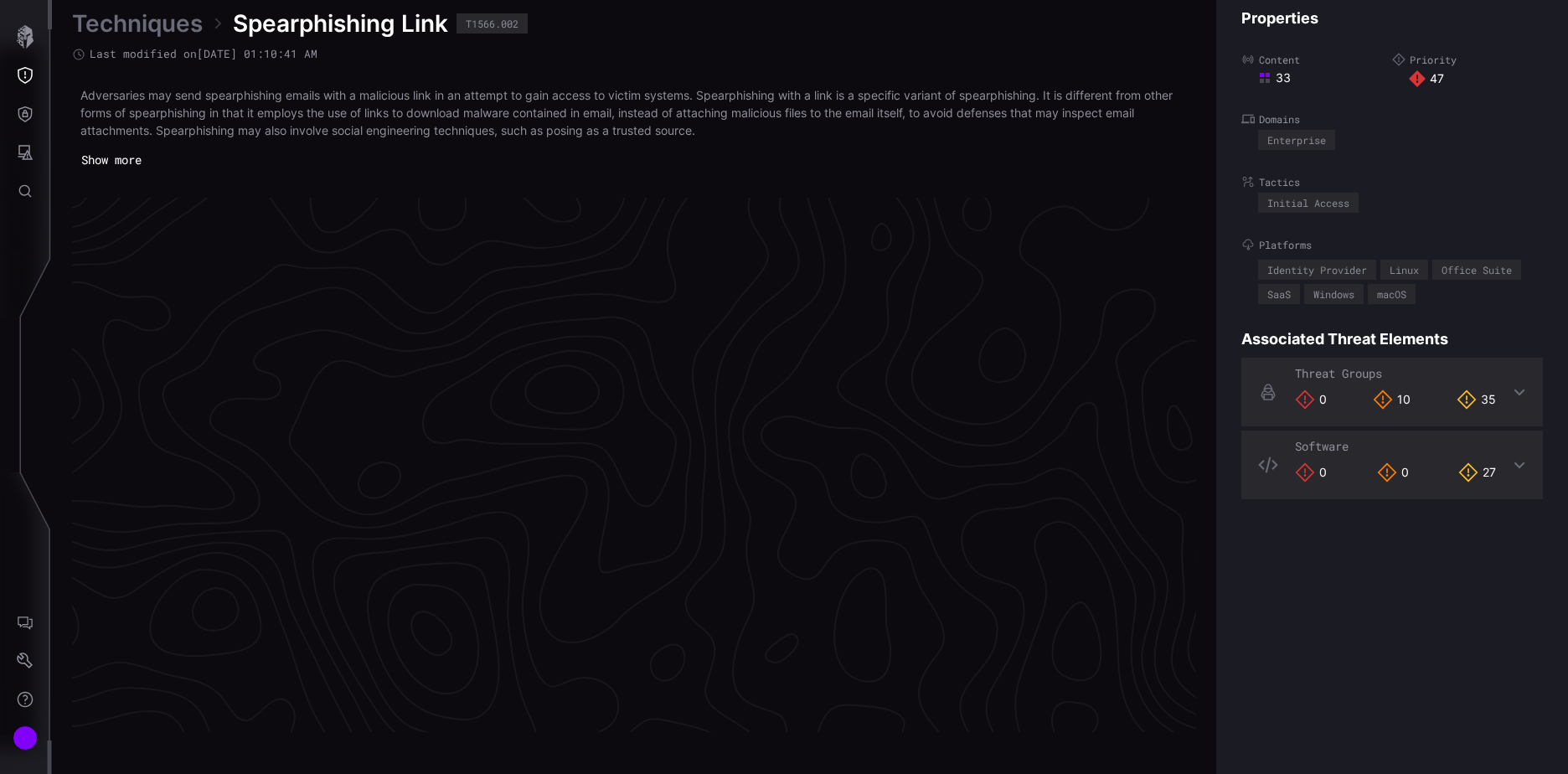
scroll to position [3509, 701]
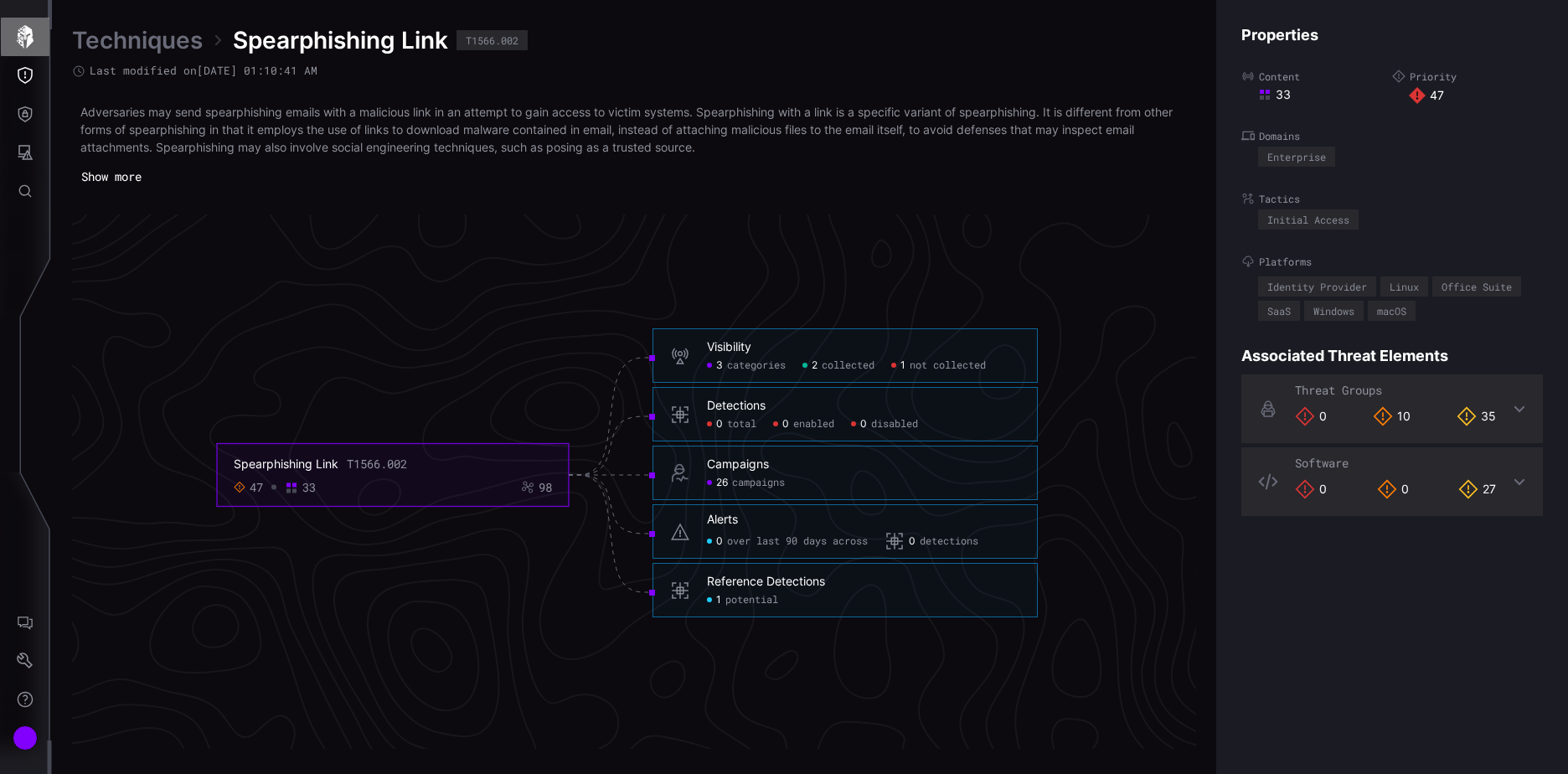
click at [27, 32] on icon "button" at bounding box center [25, 37] width 17 height 23
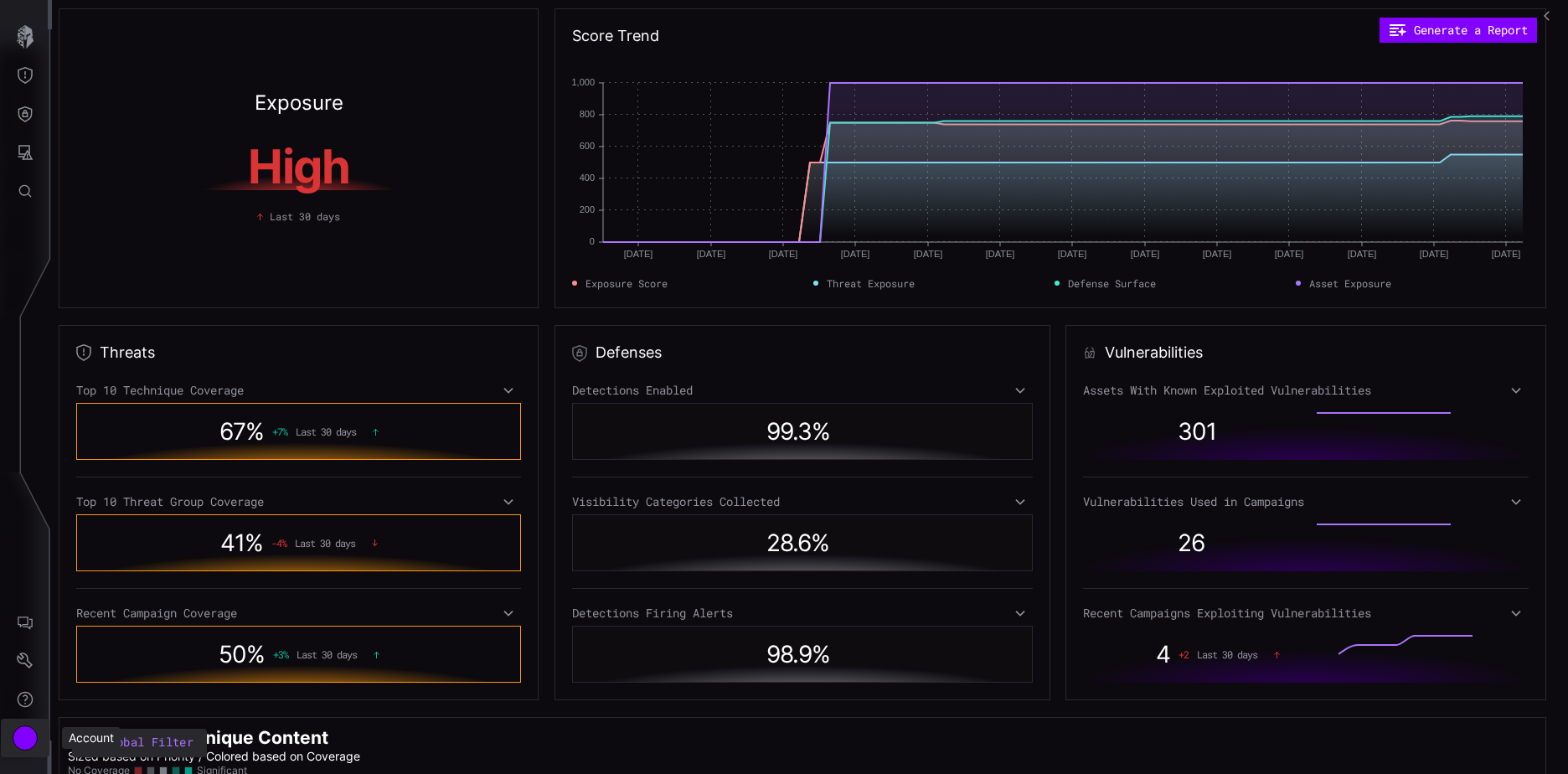
click at [35, 738] on div "Account" at bounding box center [24, 737] width 25 height 25
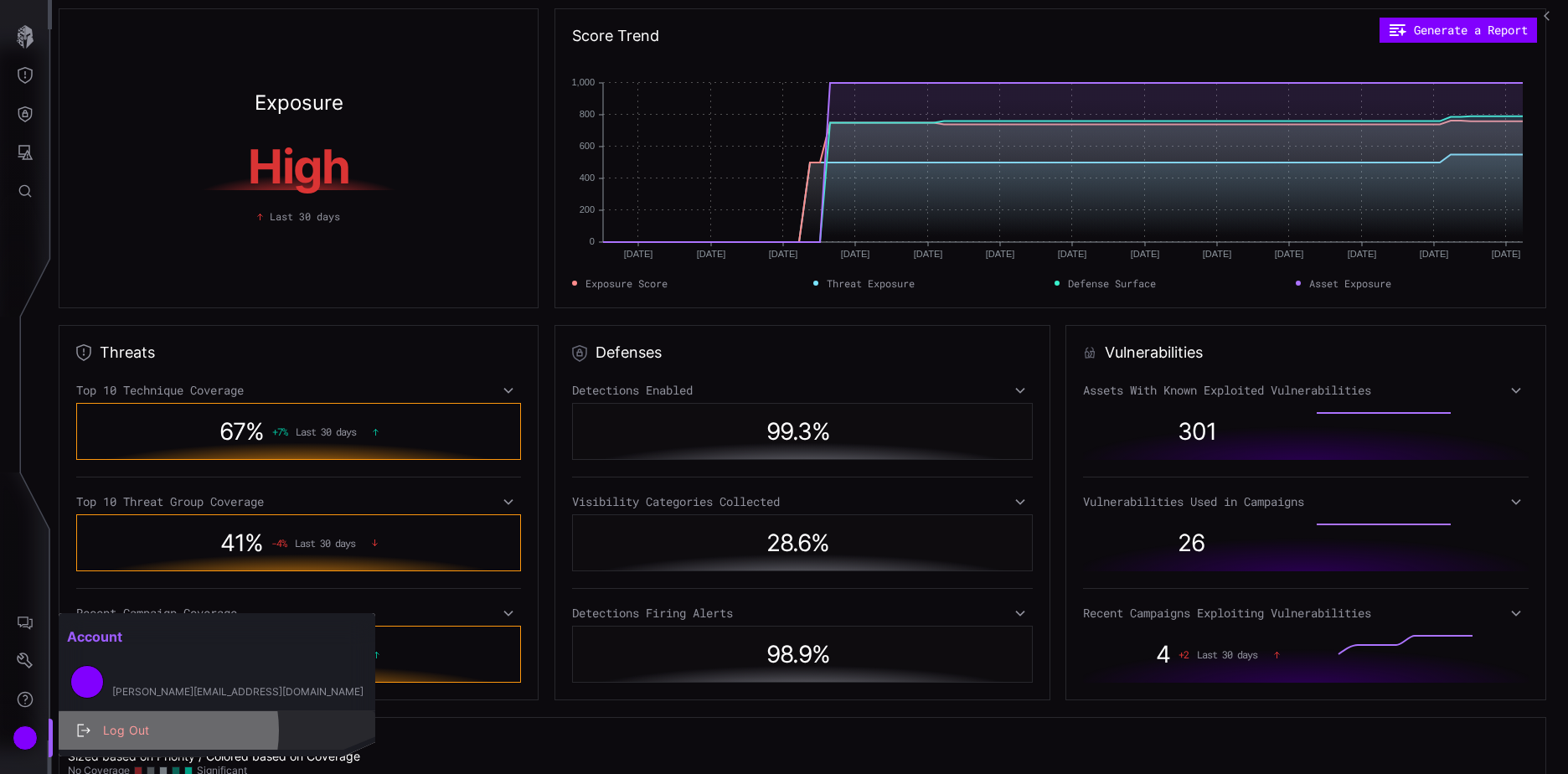
click at [145, 731] on div "Log Out" at bounding box center [225, 731] width 262 height 21
